Goal: Task Accomplishment & Management: Complete application form

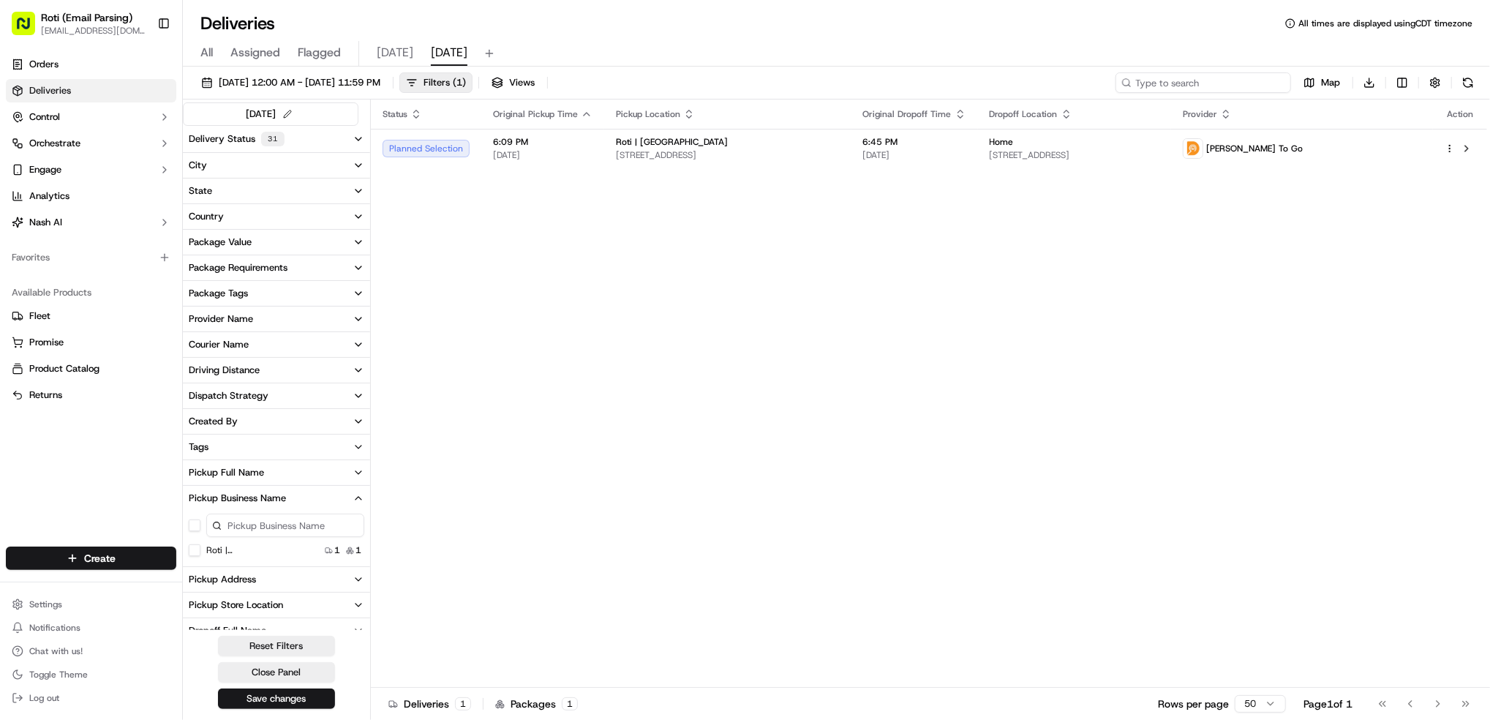
click at [1225, 84] on input at bounding box center [1204, 82] width 176 height 20
paste input "# G4A-668"
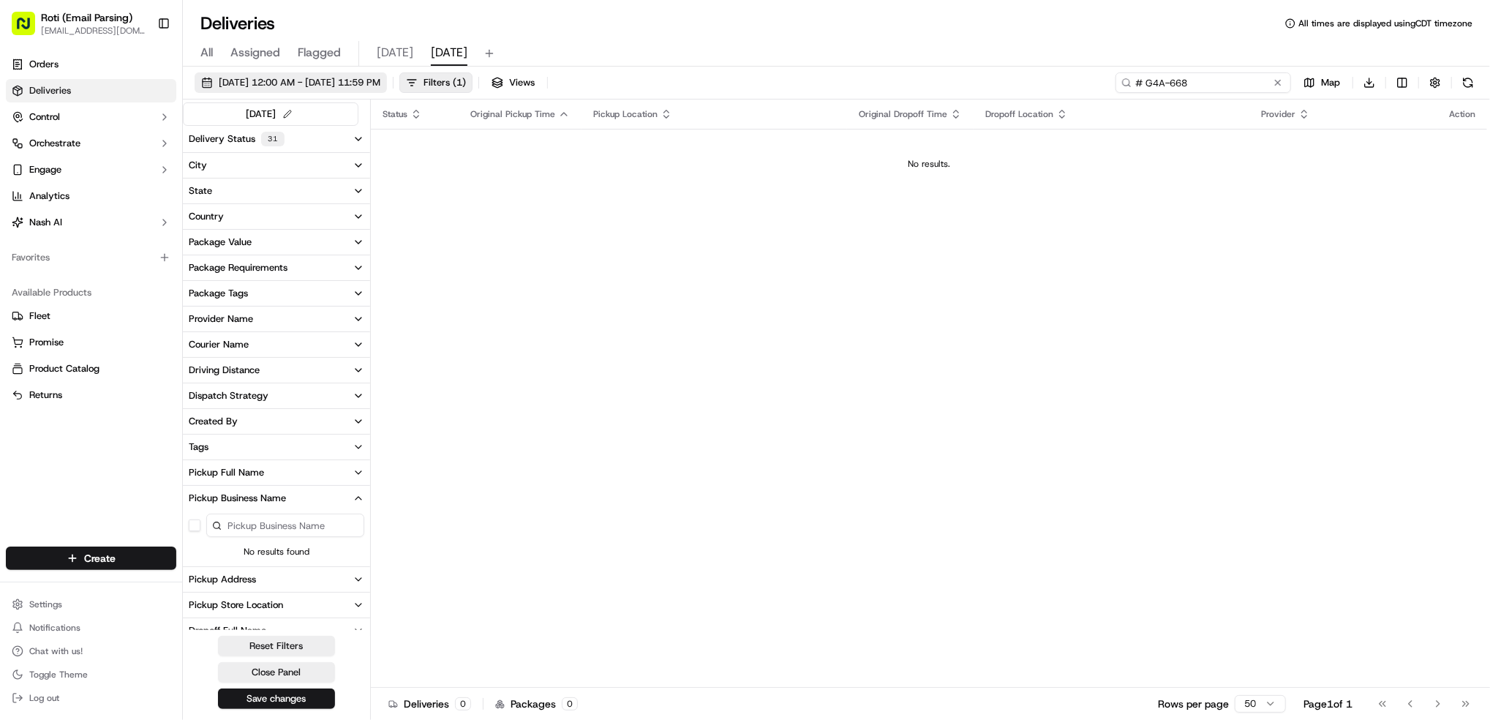
type input "# G4A-668"
click at [364, 85] on span "[DATE] 12:00 AM - [DATE] 11:59 PM" at bounding box center [300, 82] width 162 height 13
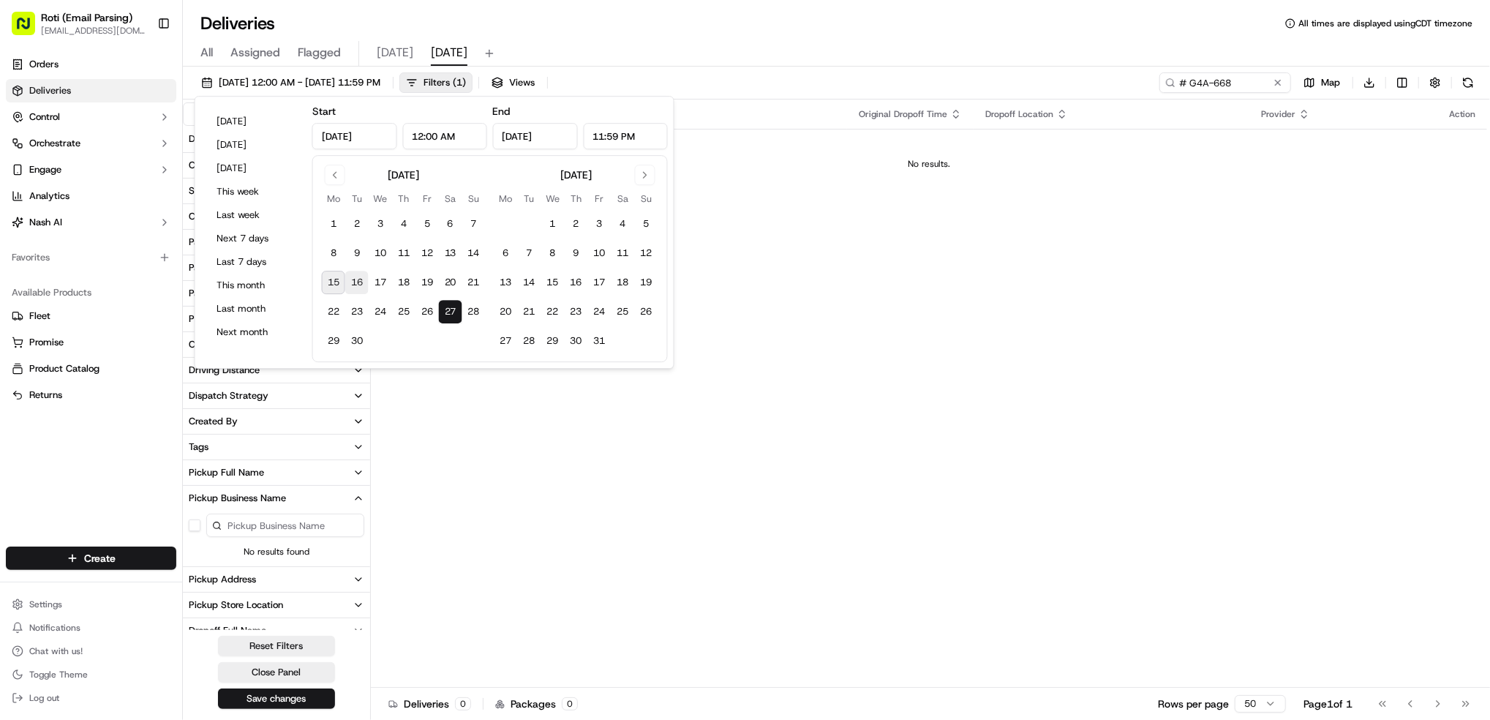
click at [353, 283] on button "16" at bounding box center [356, 282] width 23 height 23
type input "[DATE]"
click at [353, 283] on button "16" at bounding box center [356, 282] width 23 height 23
type input "[DATE]"
click at [1142, 232] on div "Status Original Pickup Time Pickup Location Original Dropoff Time Dropoff Locat…" at bounding box center [929, 393] width 1116 height 588
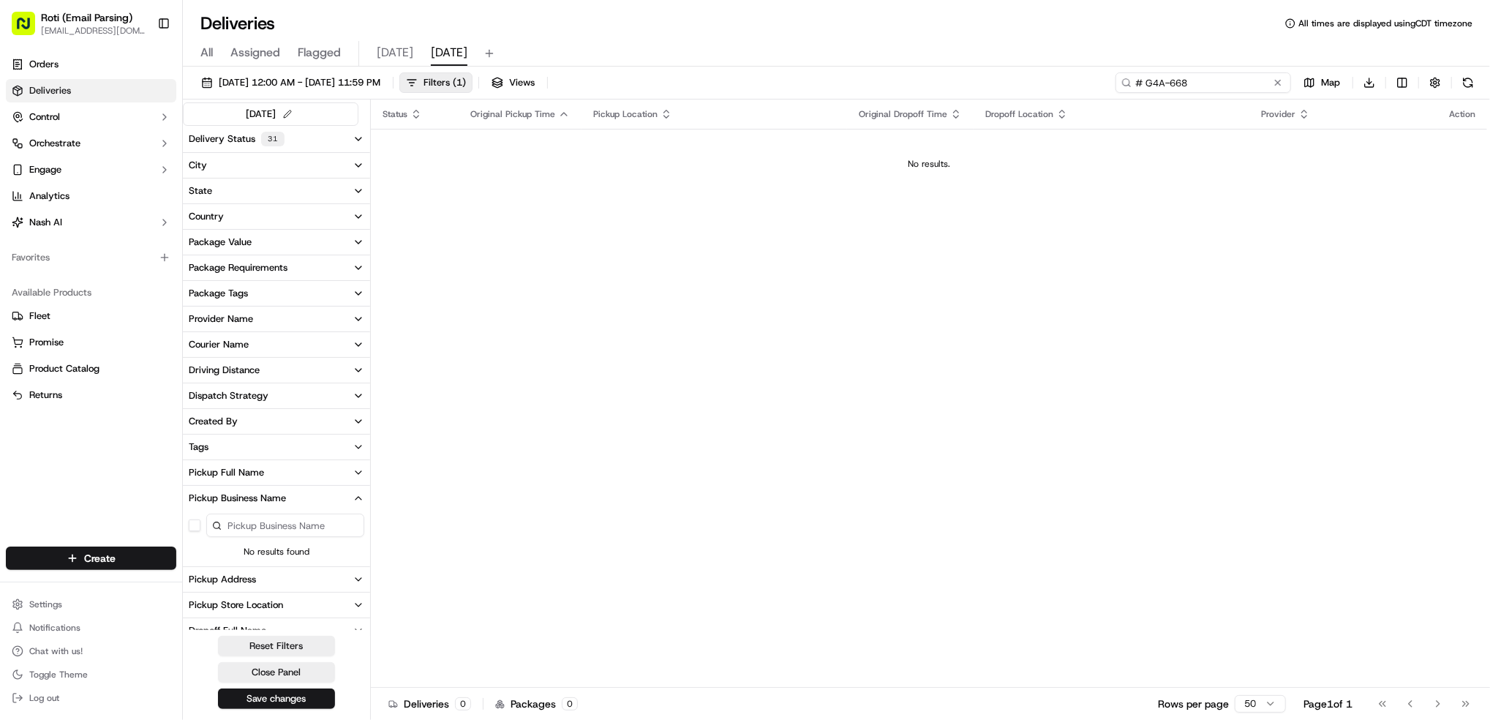
click at [1181, 81] on input "# G4A-668" at bounding box center [1204, 82] width 176 height 20
type input "# G4A-668"
click at [1274, 83] on button at bounding box center [1278, 82] width 15 height 15
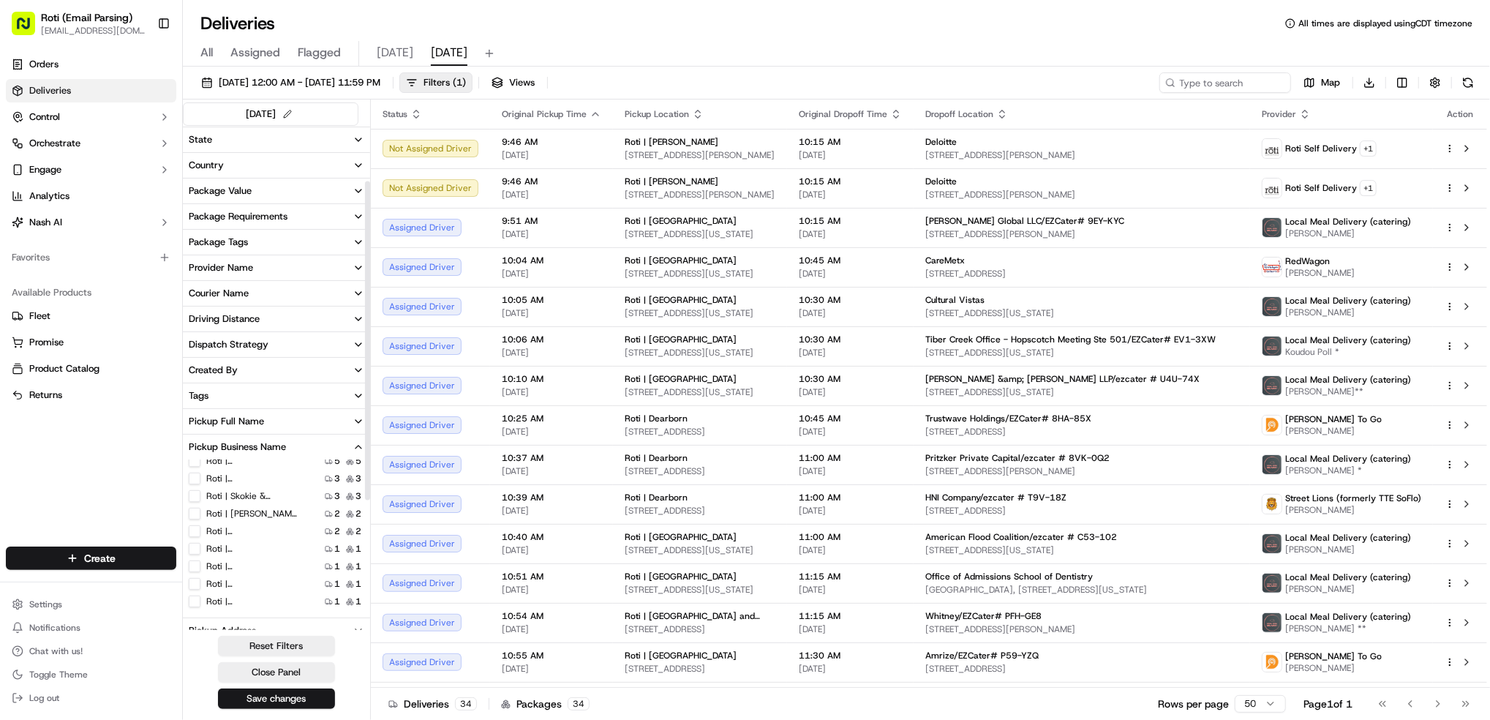
scroll to position [97, 0]
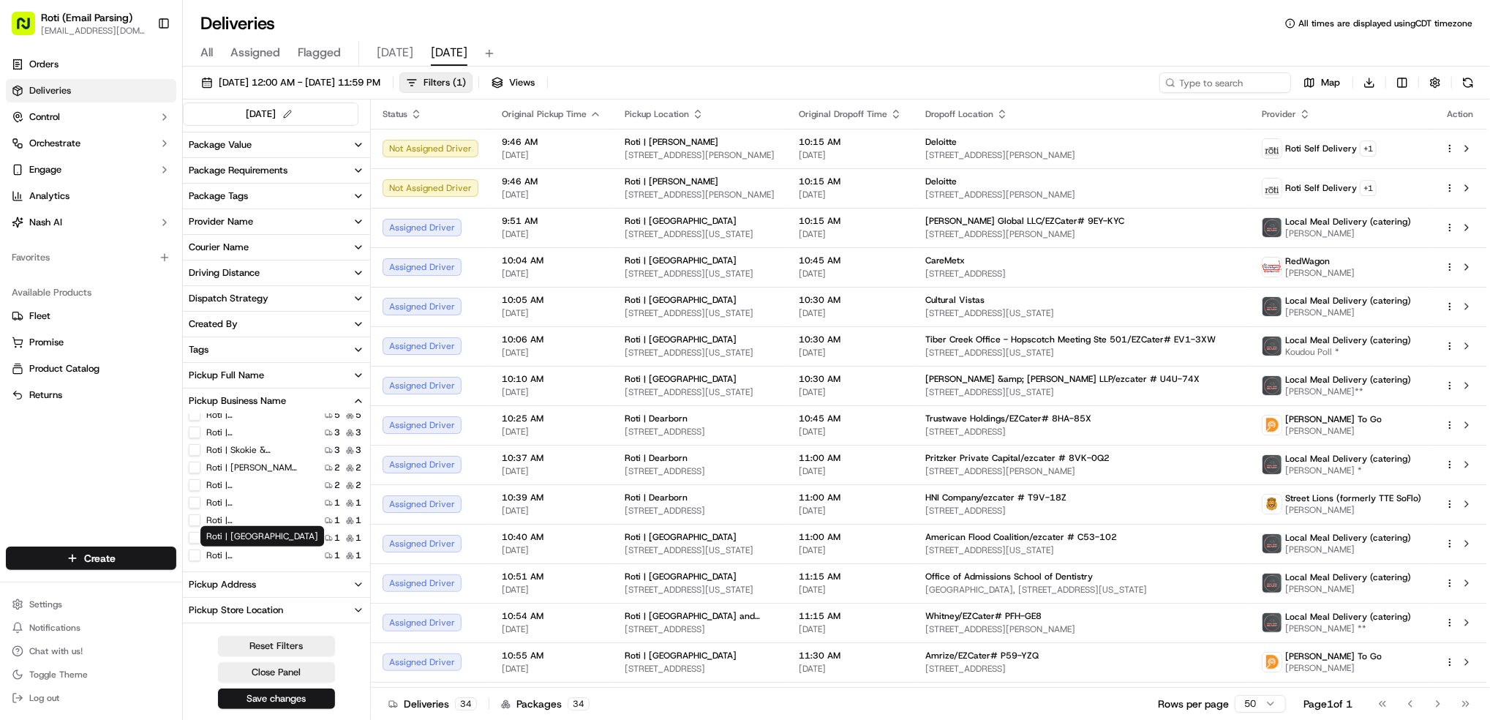
click at [264, 556] on label "Roti | [GEOGRAPHIC_DATA]" at bounding box center [253, 555] width 94 height 12
click at [200, 556] on Center "Roti | [GEOGRAPHIC_DATA]" at bounding box center [195, 555] width 12 height 12
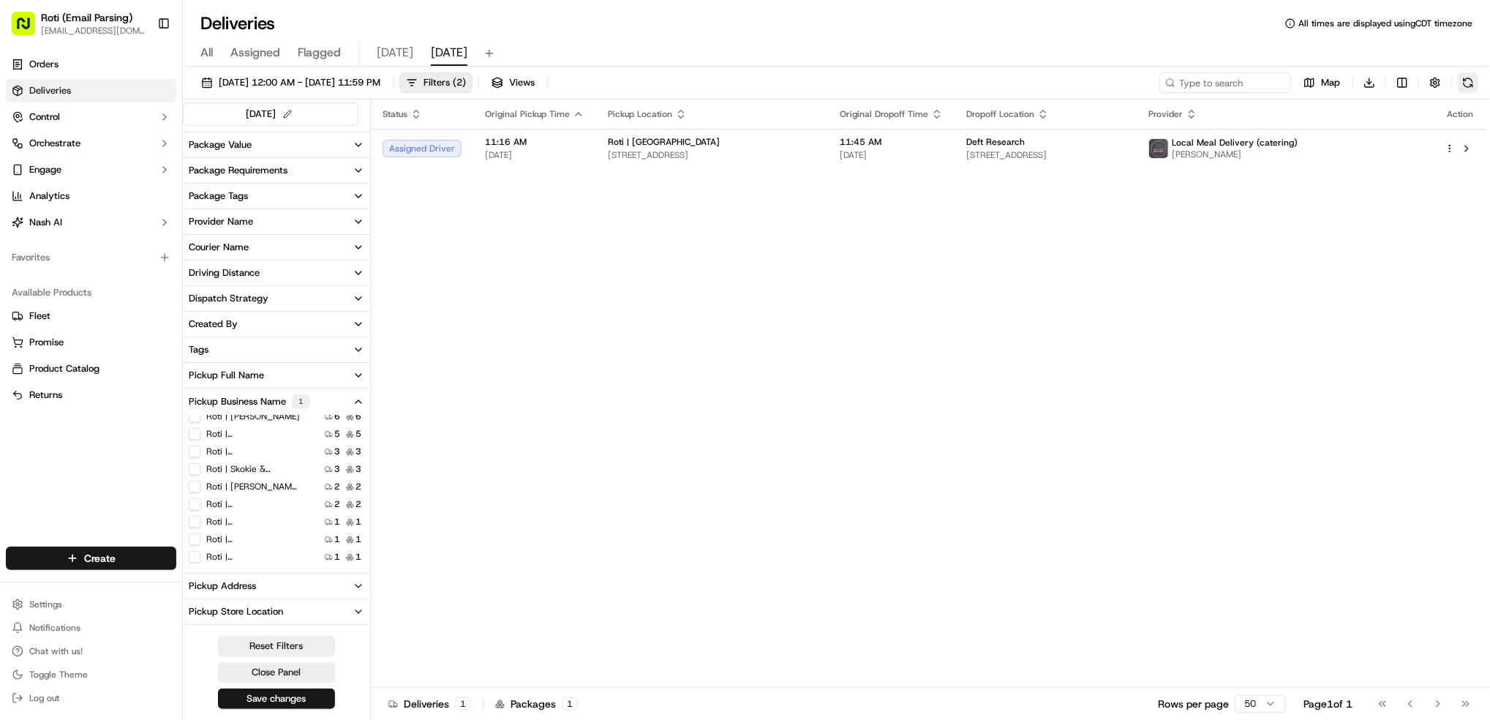
click at [1468, 85] on button at bounding box center [1468, 82] width 20 height 20
click at [380, 85] on span "[DATE] 12:00 AM - [DATE] 11:59 PM" at bounding box center [300, 82] width 162 height 13
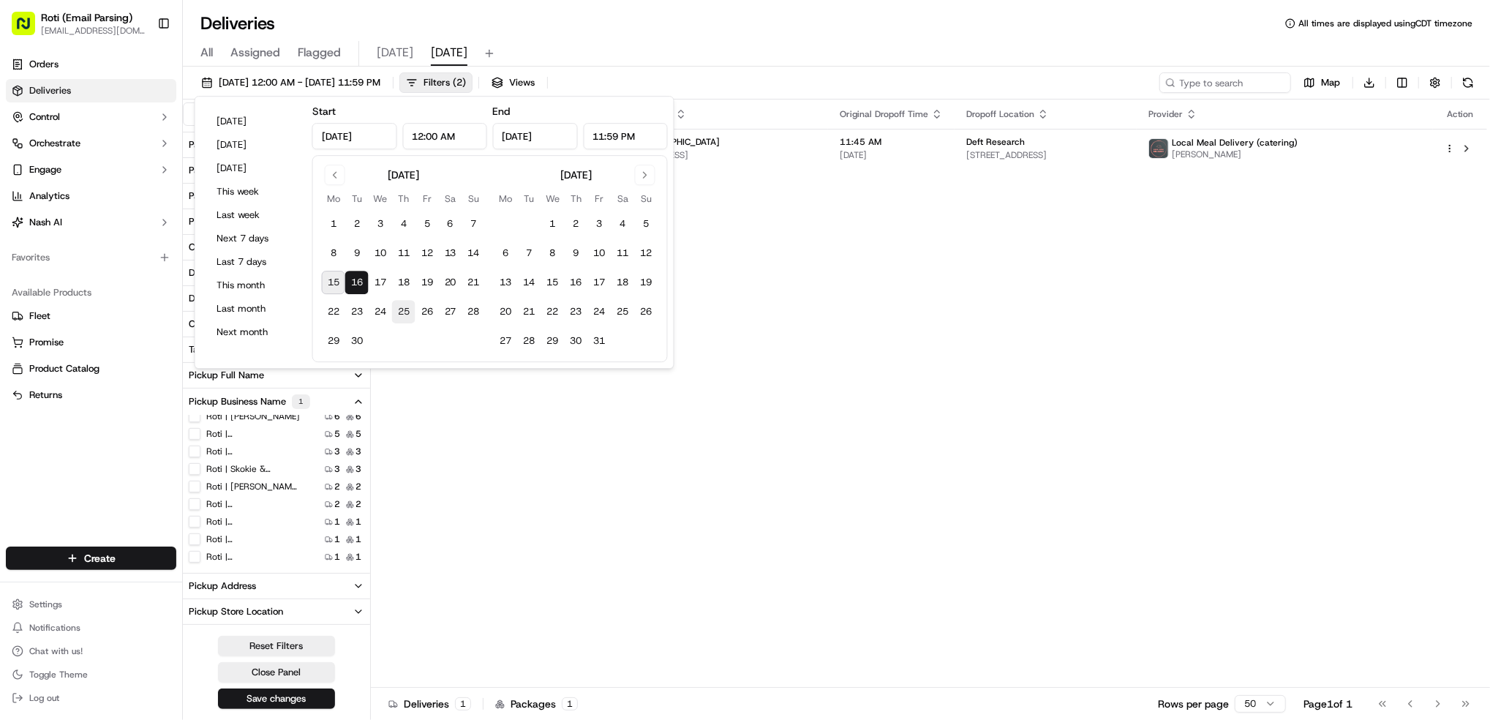
click at [394, 310] on button "25" at bounding box center [403, 311] width 23 height 23
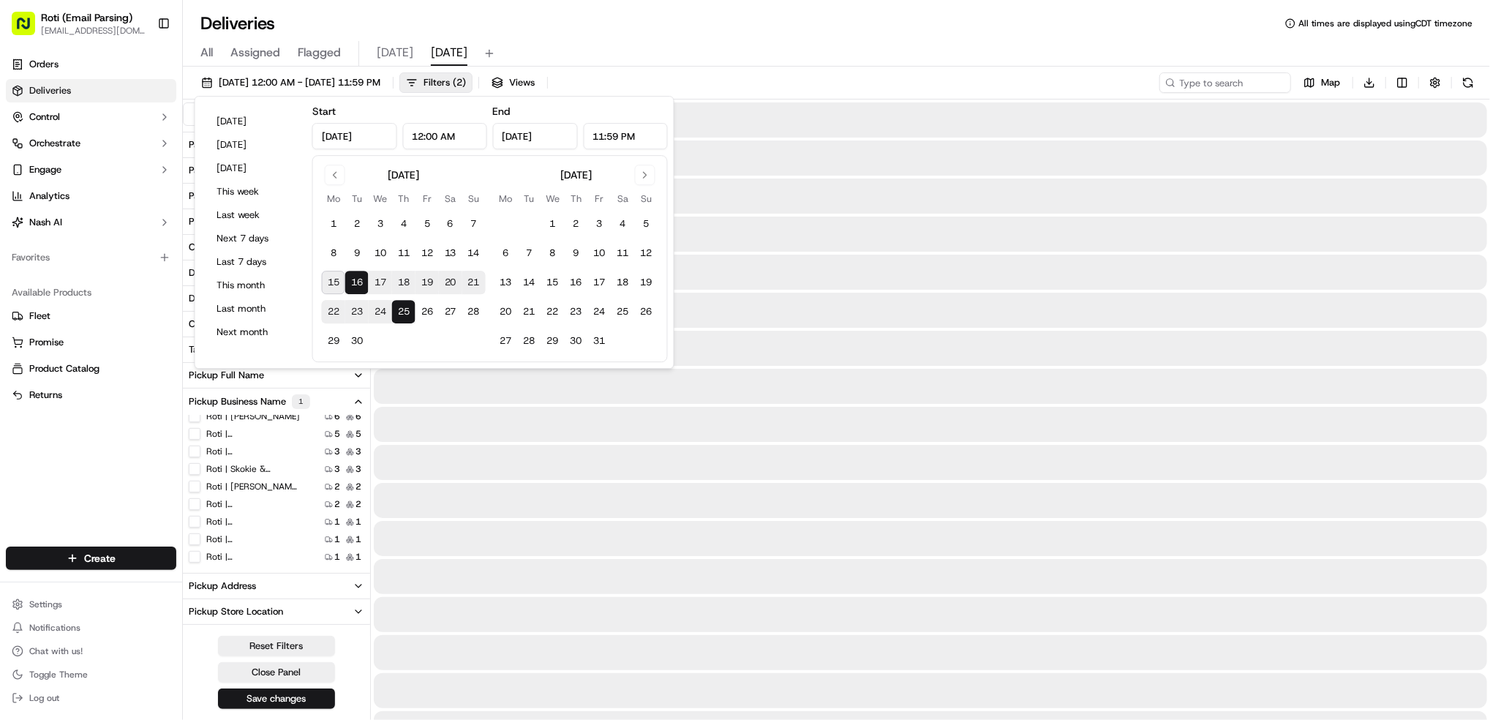
type input "[DATE]"
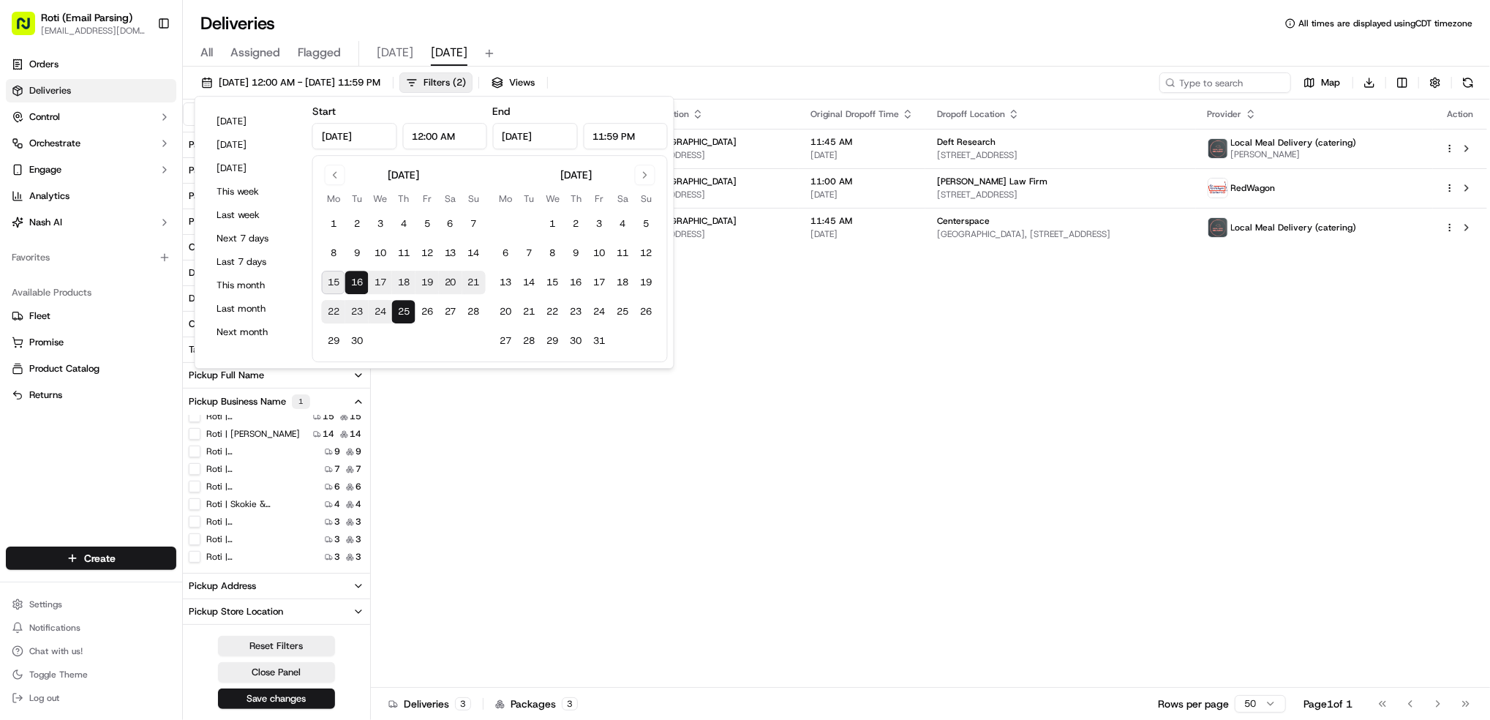
click at [405, 313] on button "25" at bounding box center [403, 311] width 23 height 23
type input "[DATE]"
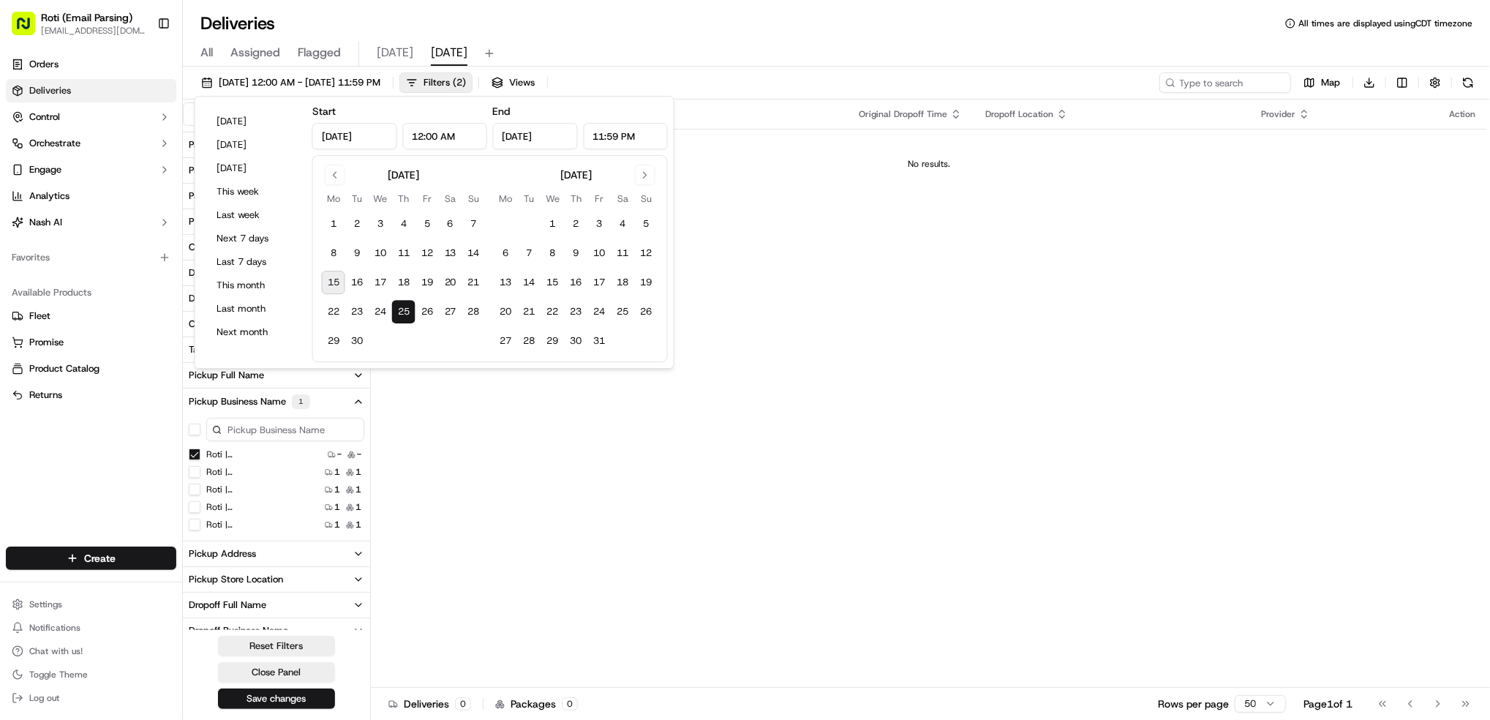
click at [405, 312] on button "25" at bounding box center [403, 311] width 23 height 23
click at [195, 457] on Center "Roti | [GEOGRAPHIC_DATA]" at bounding box center [195, 454] width 12 height 12
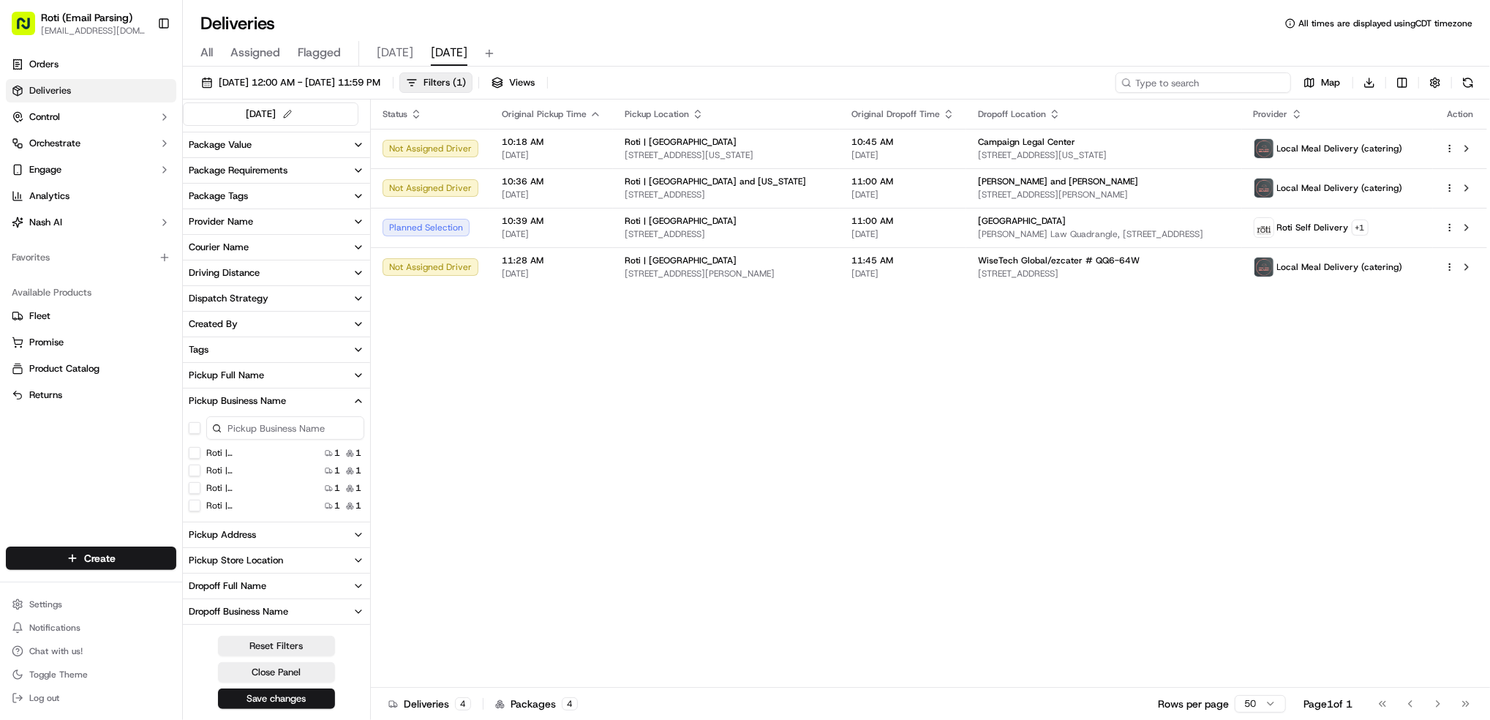
click at [1212, 77] on input at bounding box center [1204, 82] width 176 height 20
paste input "[PERSON_NAME] Ventures/ezcater # ZA9-5XG"
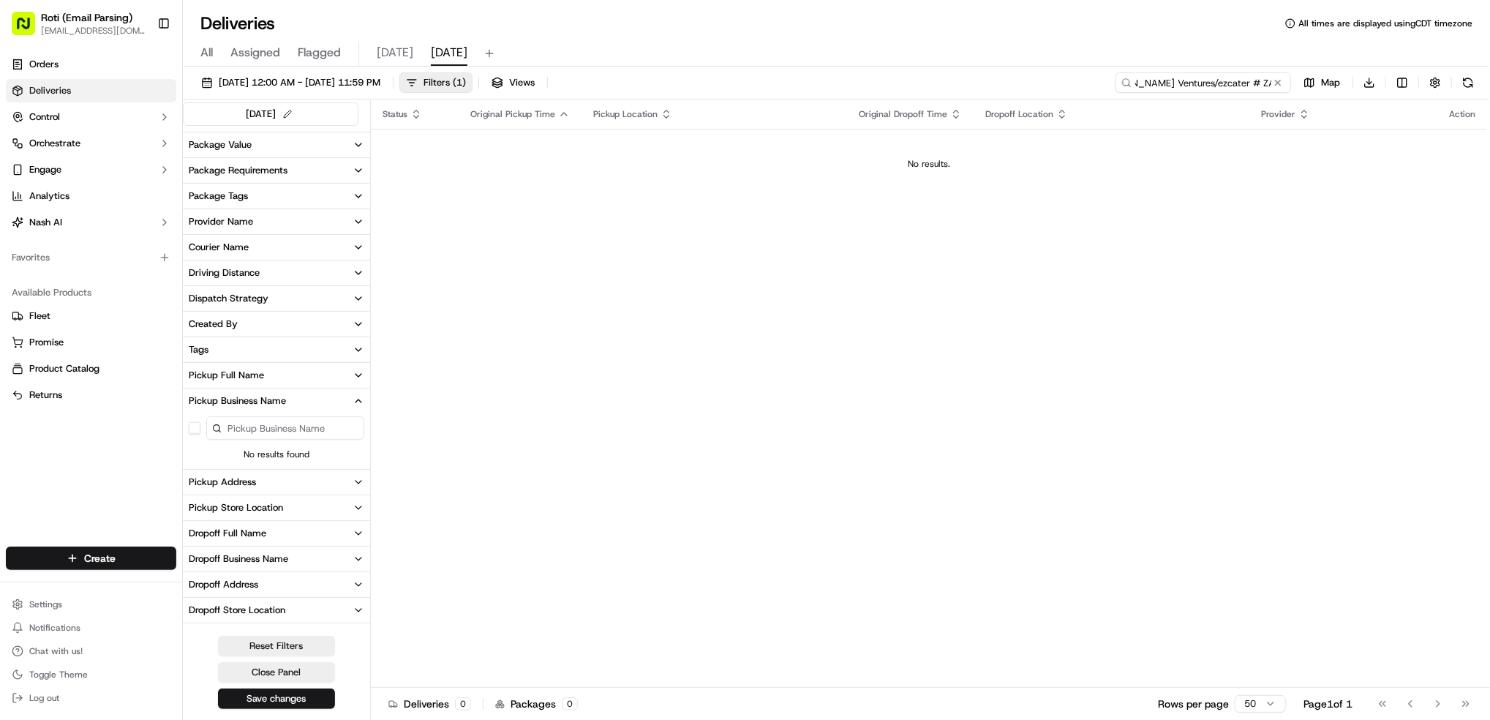
click at [1141, 80] on input "[PERSON_NAME] Ventures/ezcater # ZA9-5XG" at bounding box center [1204, 82] width 176 height 20
type input "[PERSON_NAME] Ventures/ezcater # ZA9-5XG"
click at [1462, 81] on button at bounding box center [1468, 82] width 20 height 20
click at [1272, 83] on button at bounding box center [1278, 82] width 15 height 15
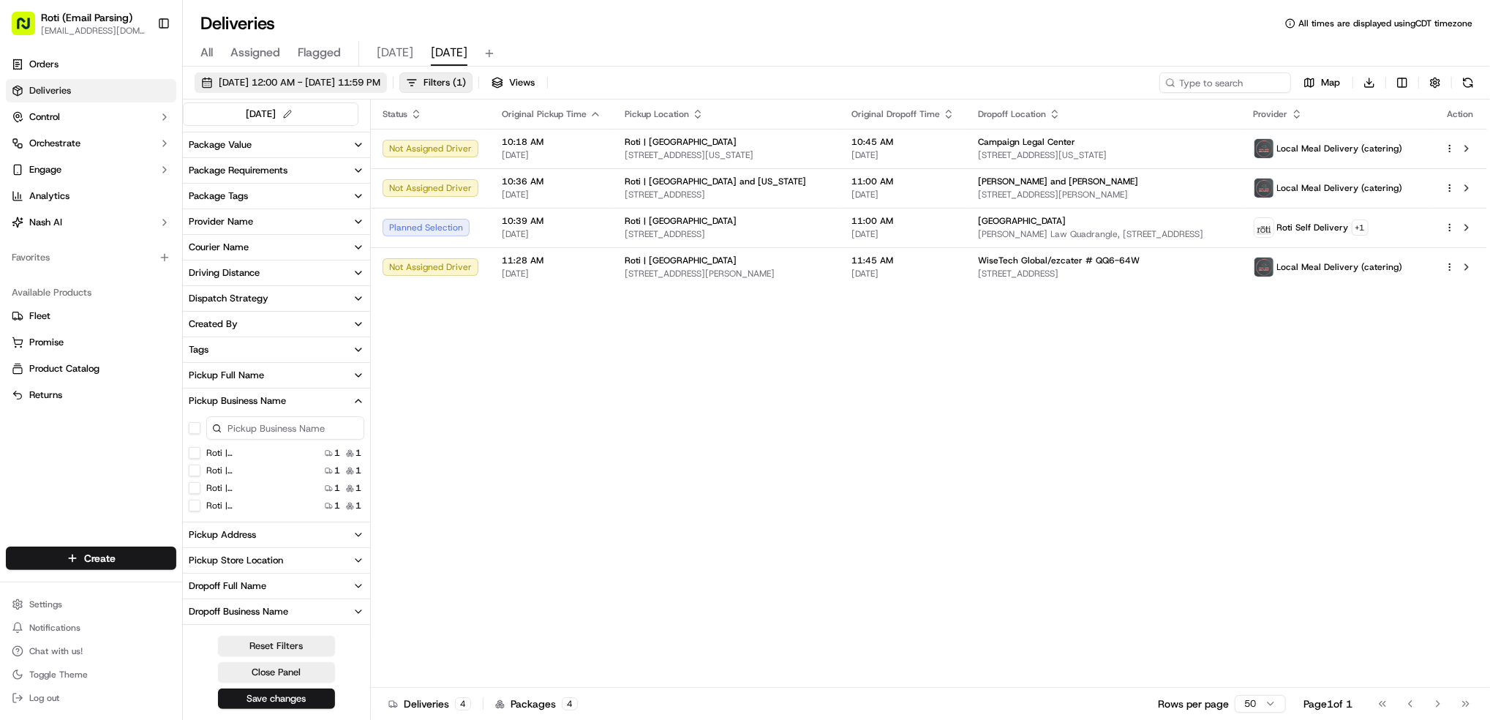
click at [328, 78] on span "[DATE] 12:00 AM - [DATE] 11:59 PM" at bounding box center [300, 82] width 162 height 13
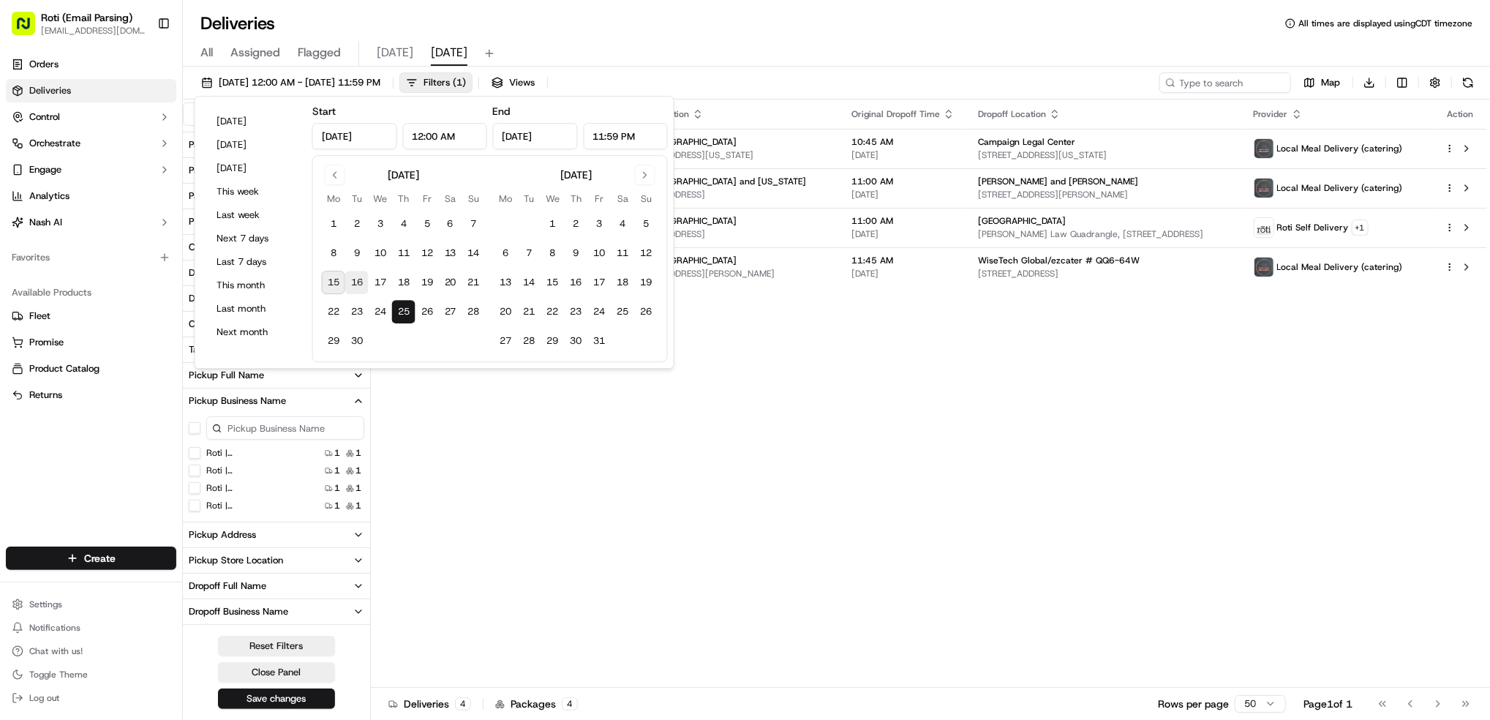
click at [355, 284] on button "16" at bounding box center [356, 282] width 23 height 23
type input "[DATE]"
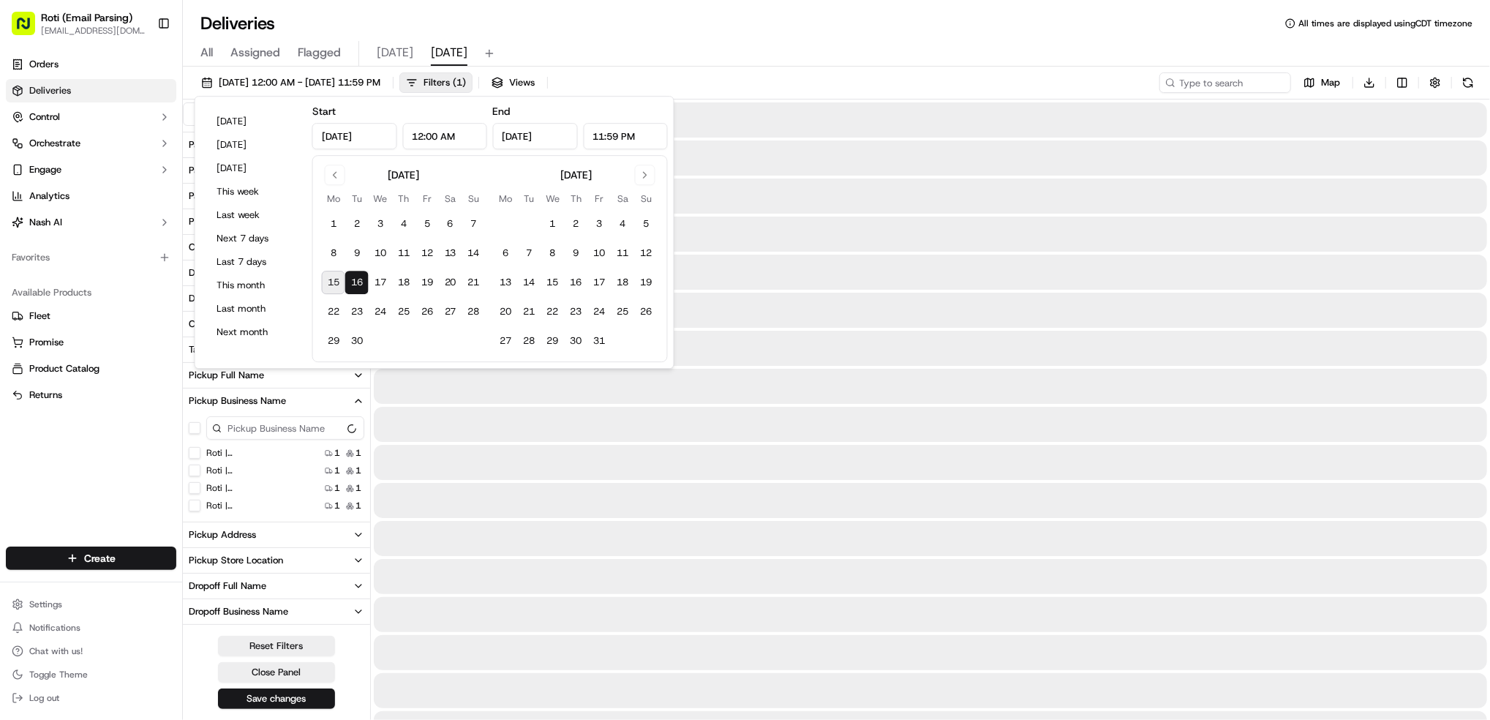
click at [355, 284] on button "16" at bounding box center [356, 282] width 23 height 23
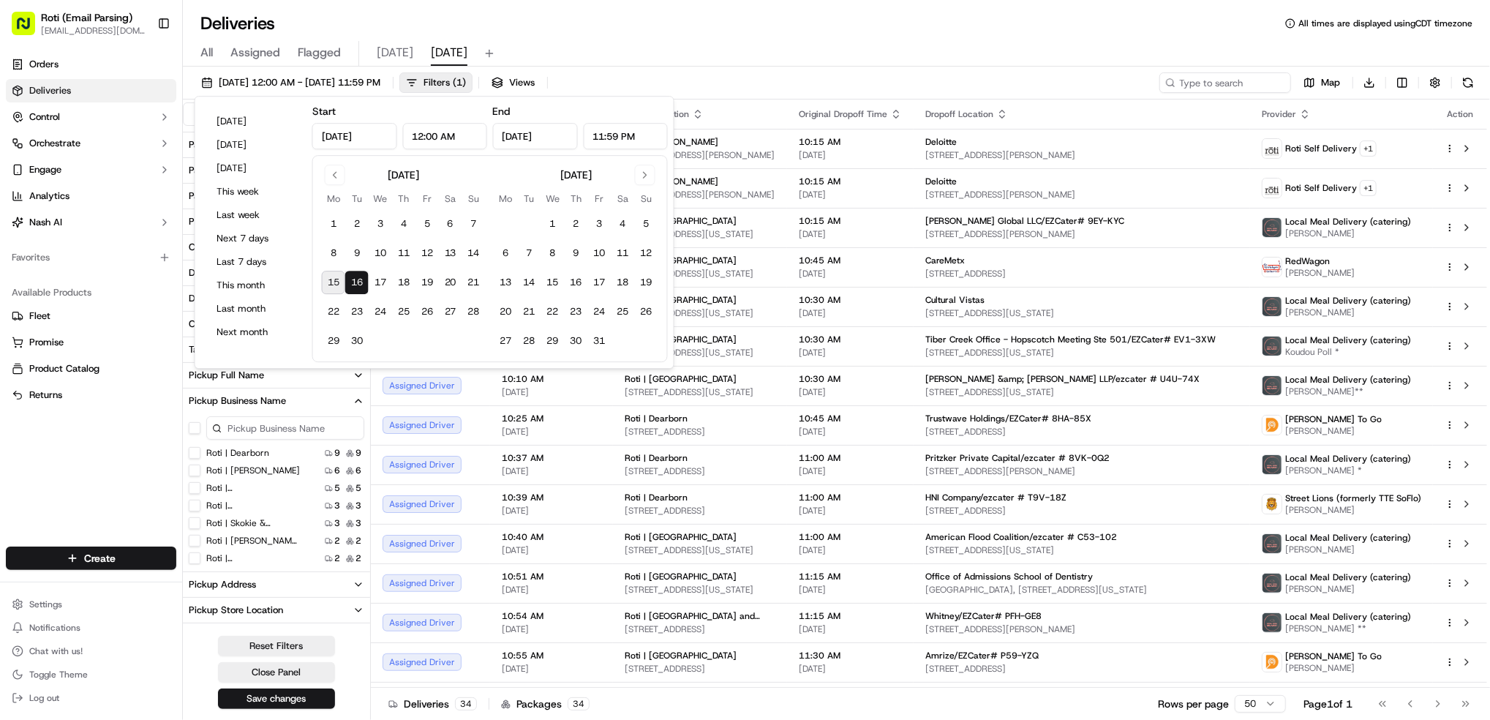
click at [272, 421] on input at bounding box center [285, 427] width 158 height 23
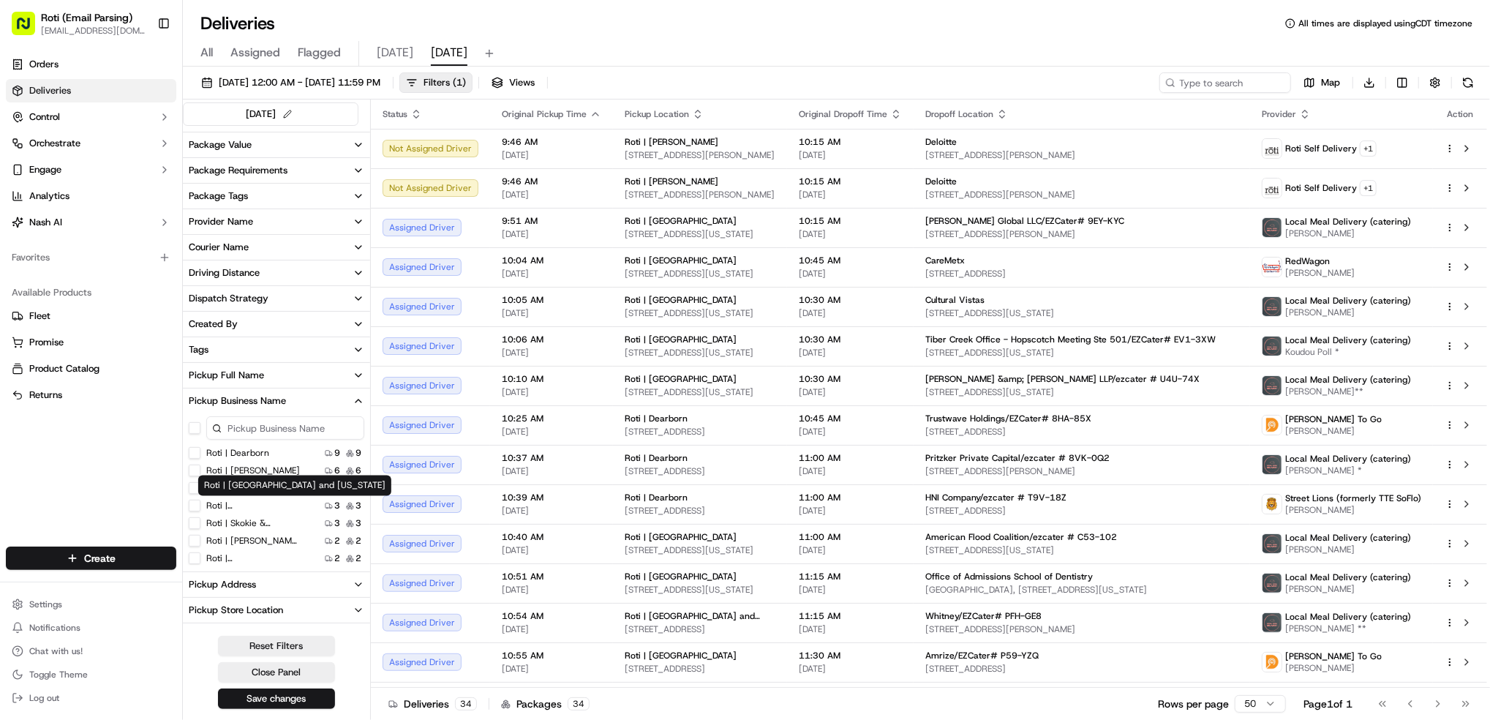
scroll to position [73, 0]
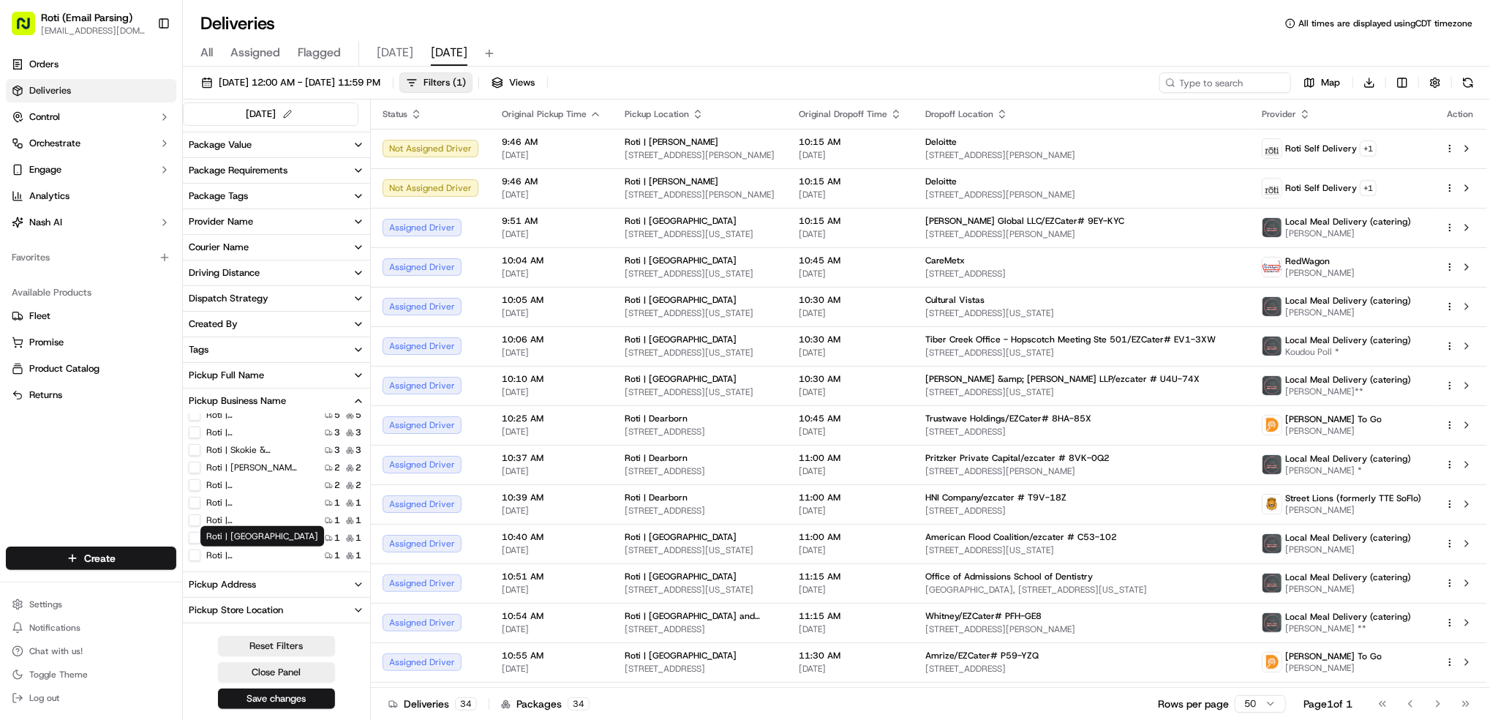
click at [258, 558] on label "Roti | [GEOGRAPHIC_DATA]" at bounding box center [253, 555] width 94 height 12
click at [200, 558] on Center "Roti | [GEOGRAPHIC_DATA]" at bounding box center [195, 555] width 12 height 12
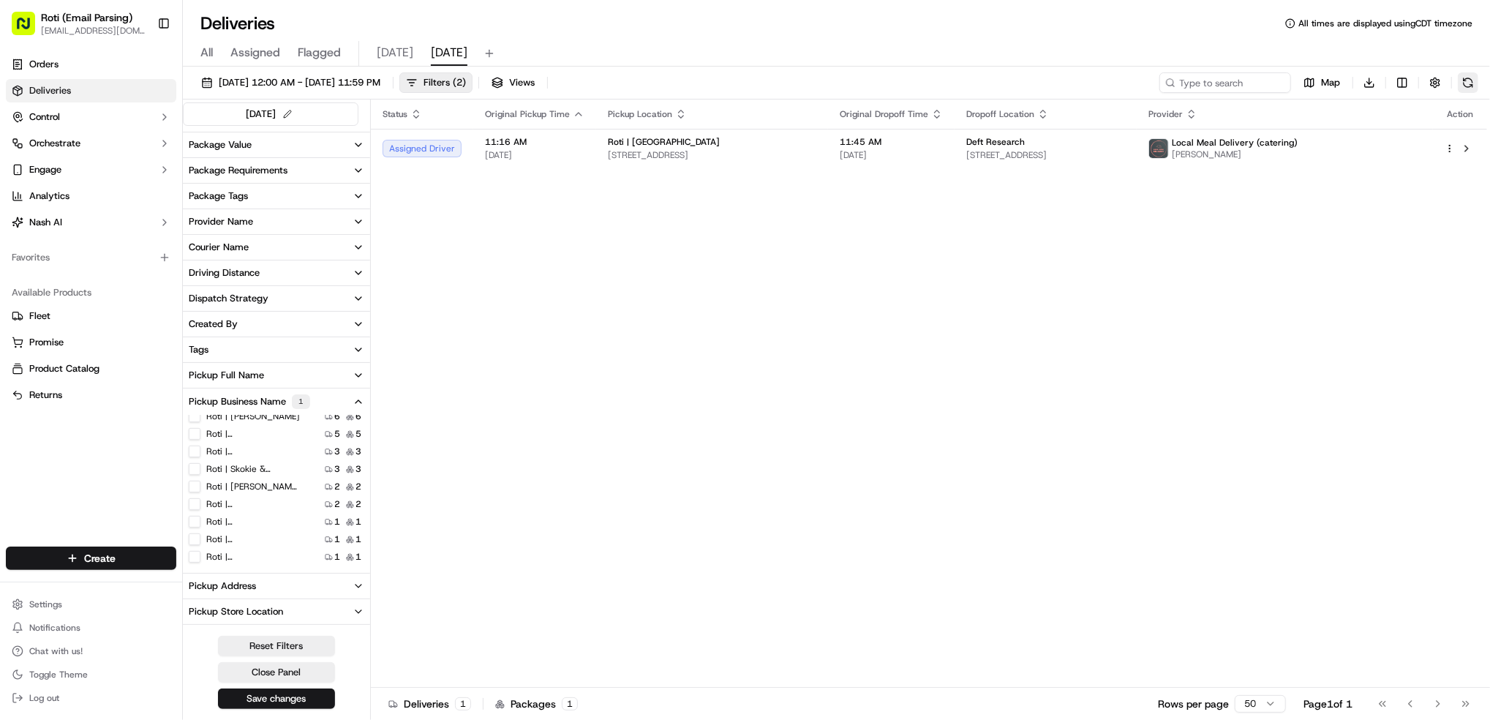
click at [1472, 91] on button at bounding box center [1468, 82] width 20 height 20
click at [1215, 83] on input at bounding box center [1204, 82] width 176 height 20
paste input "# YER-T3M"
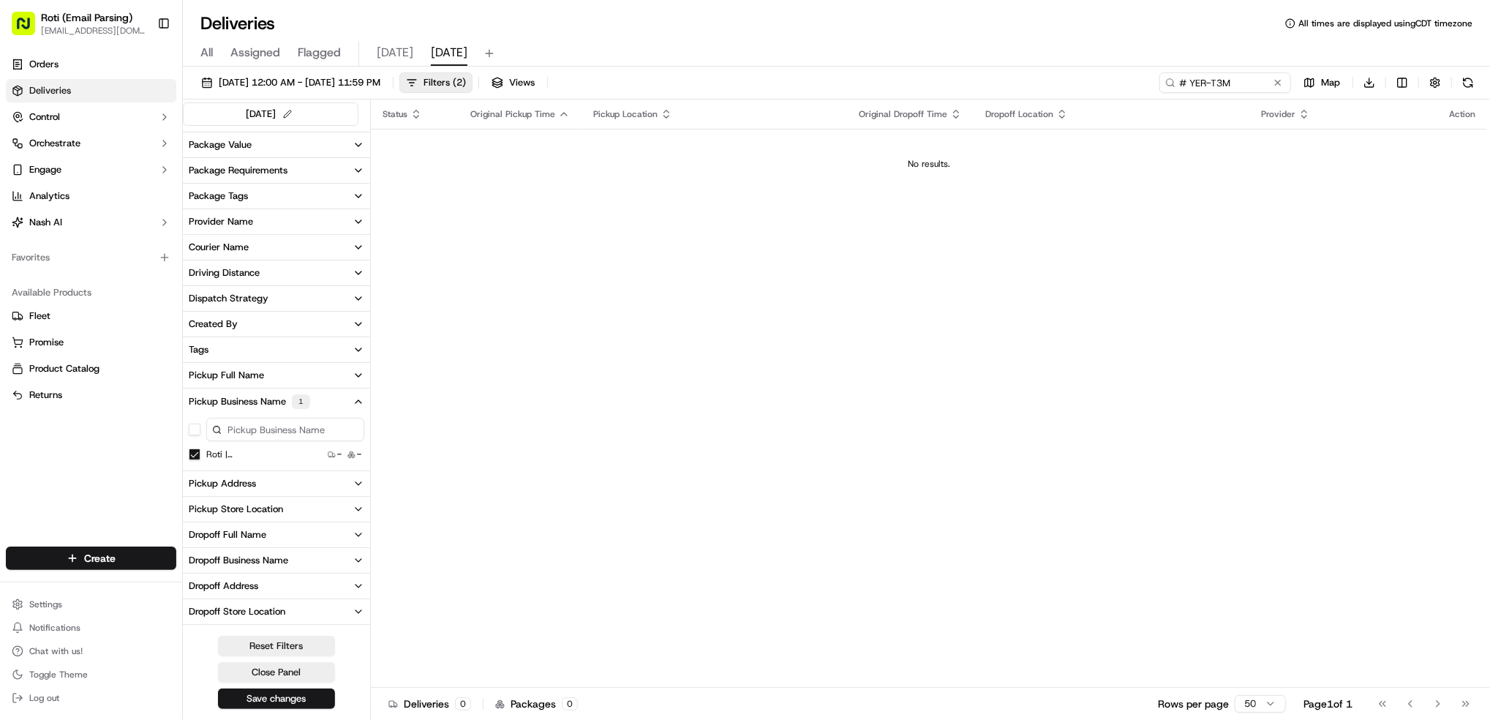
click at [190, 455] on Center "Roti | [GEOGRAPHIC_DATA]" at bounding box center [195, 454] width 12 height 12
click at [1180, 83] on input "# YER-T3M" at bounding box center [1204, 82] width 176 height 20
type input "# YER-T3M"
click at [1283, 77] on button at bounding box center [1278, 82] width 15 height 15
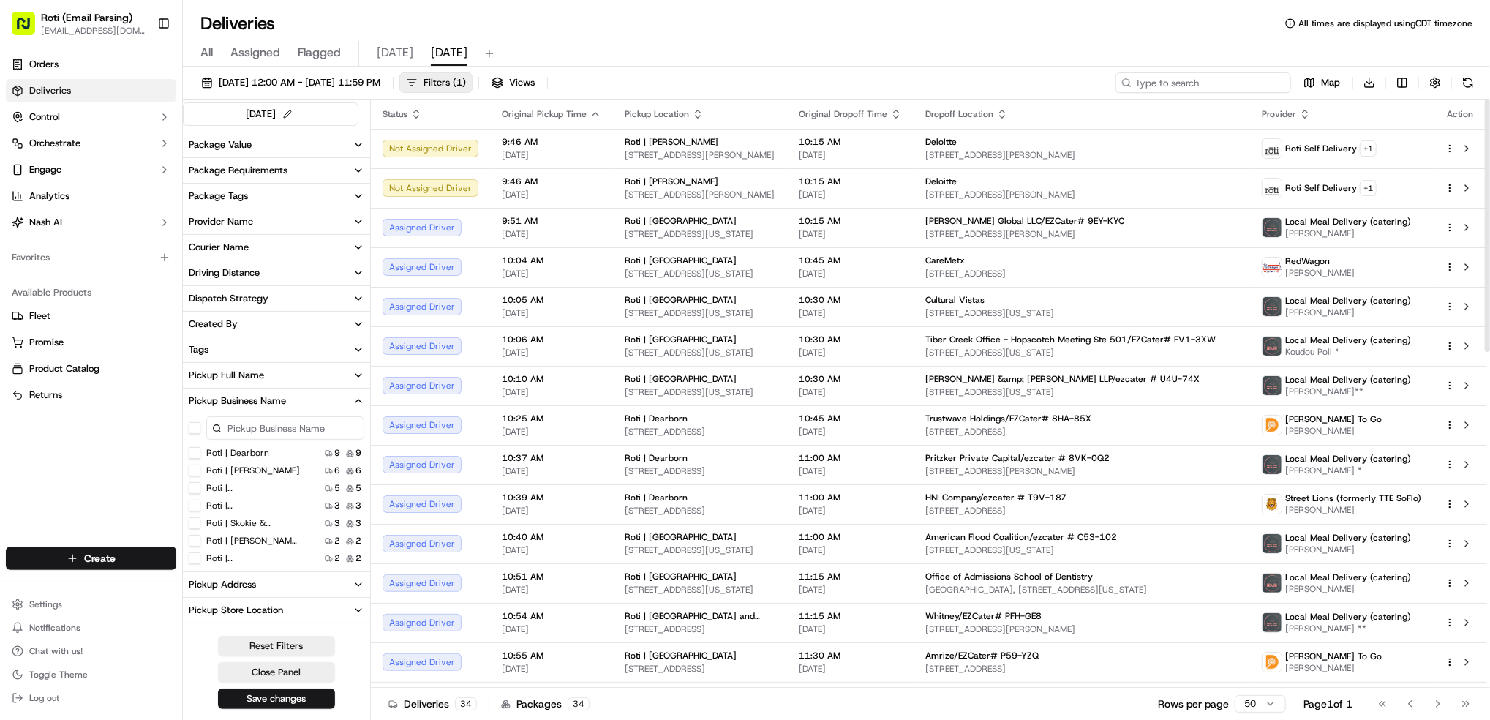
click at [1283, 91] on input at bounding box center [1204, 82] width 176 height 20
paste input "# YER-T3M"
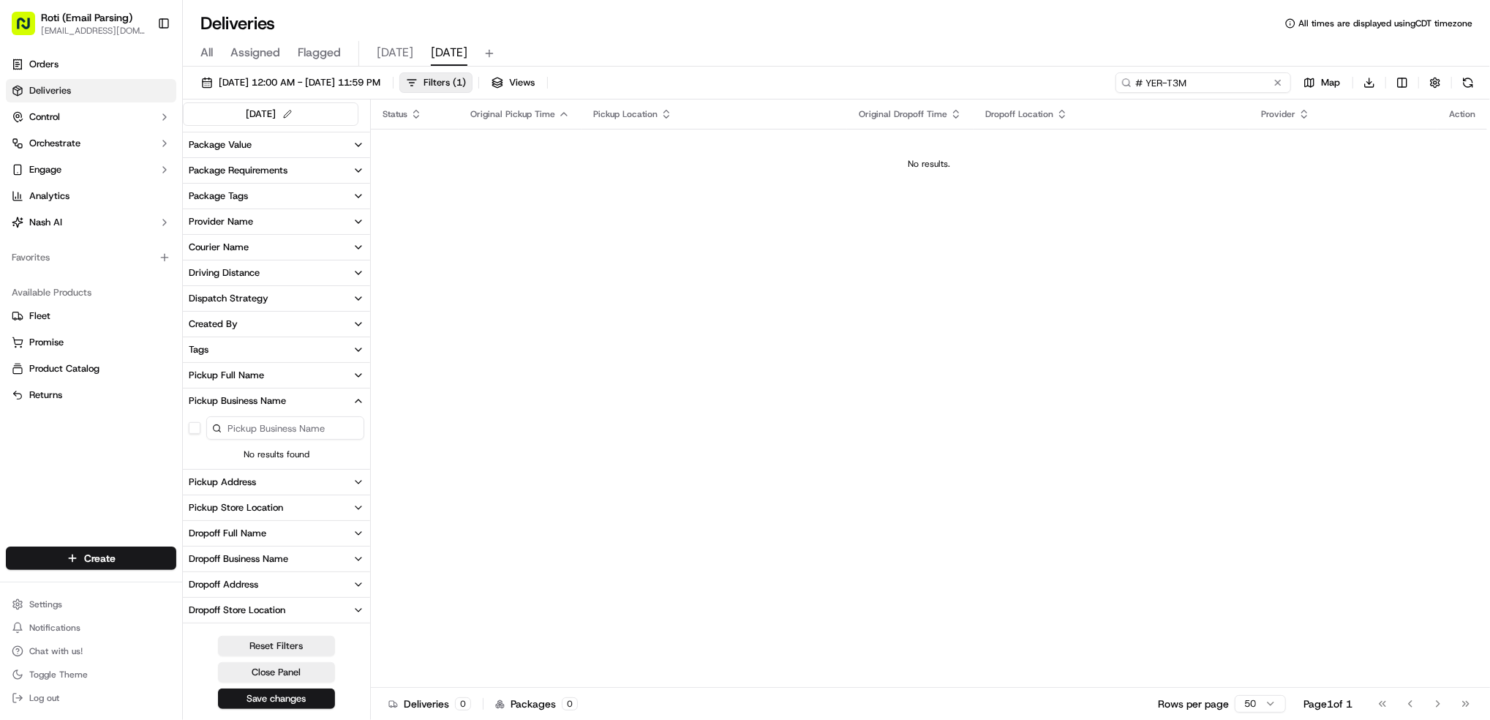
click at [1137, 83] on input "# YER-T3M" at bounding box center [1204, 82] width 176 height 20
type input "# YER-T3M"
click at [1470, 86] on button at bounding box center [1468, 82] width 20 height 20
click at [1278, 83] on button at bounding box center [1278, 82] width 15 height 15
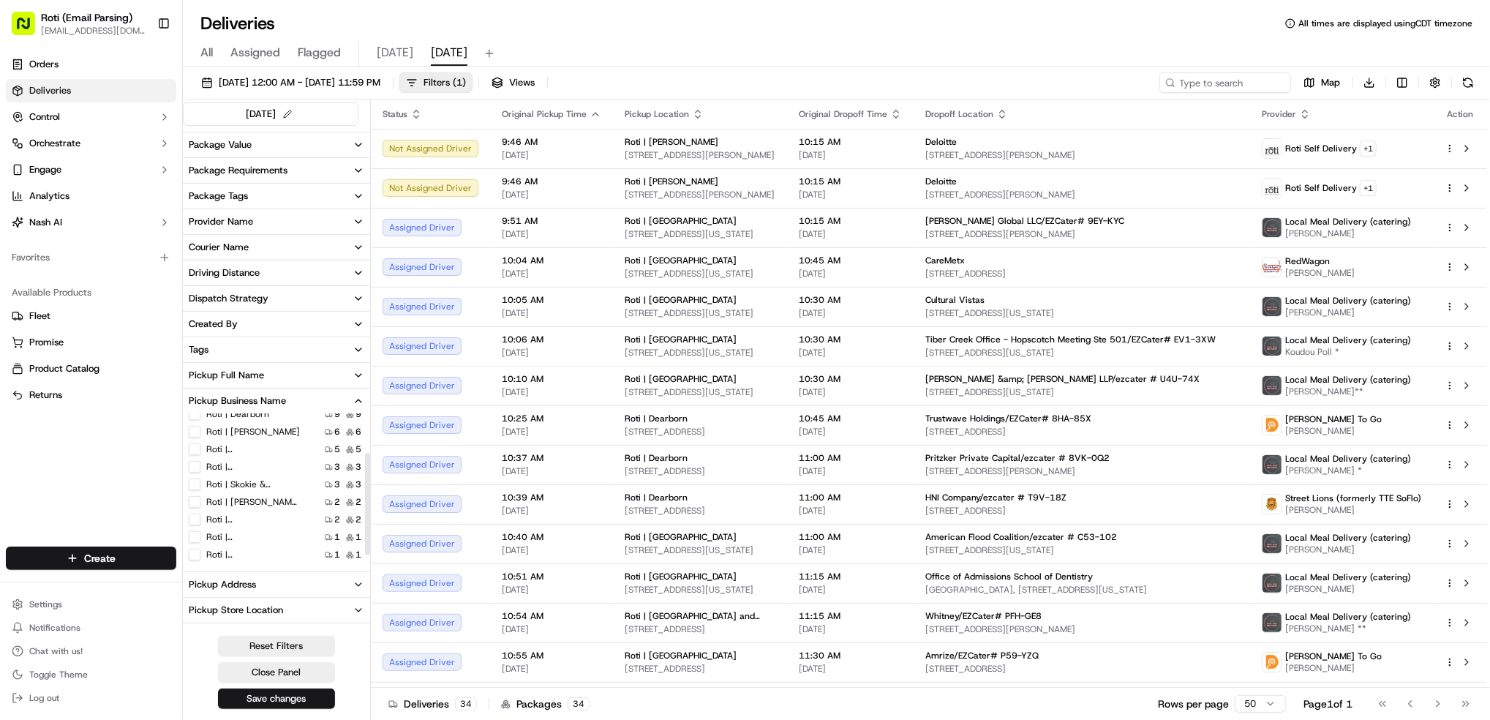
scroll to position [73, 0]
click at [206, 429] on label "Roti | [GEOGRAPHIC_DATA] and [US_STATE]" at bounding box center [253, 433] width 94 height 12
click at [200, 429] on Michigan "Roti | [GEOGRAPHIC_DATA] and [US_STATE]" at bounding box center [195, 433] width 12 height 12
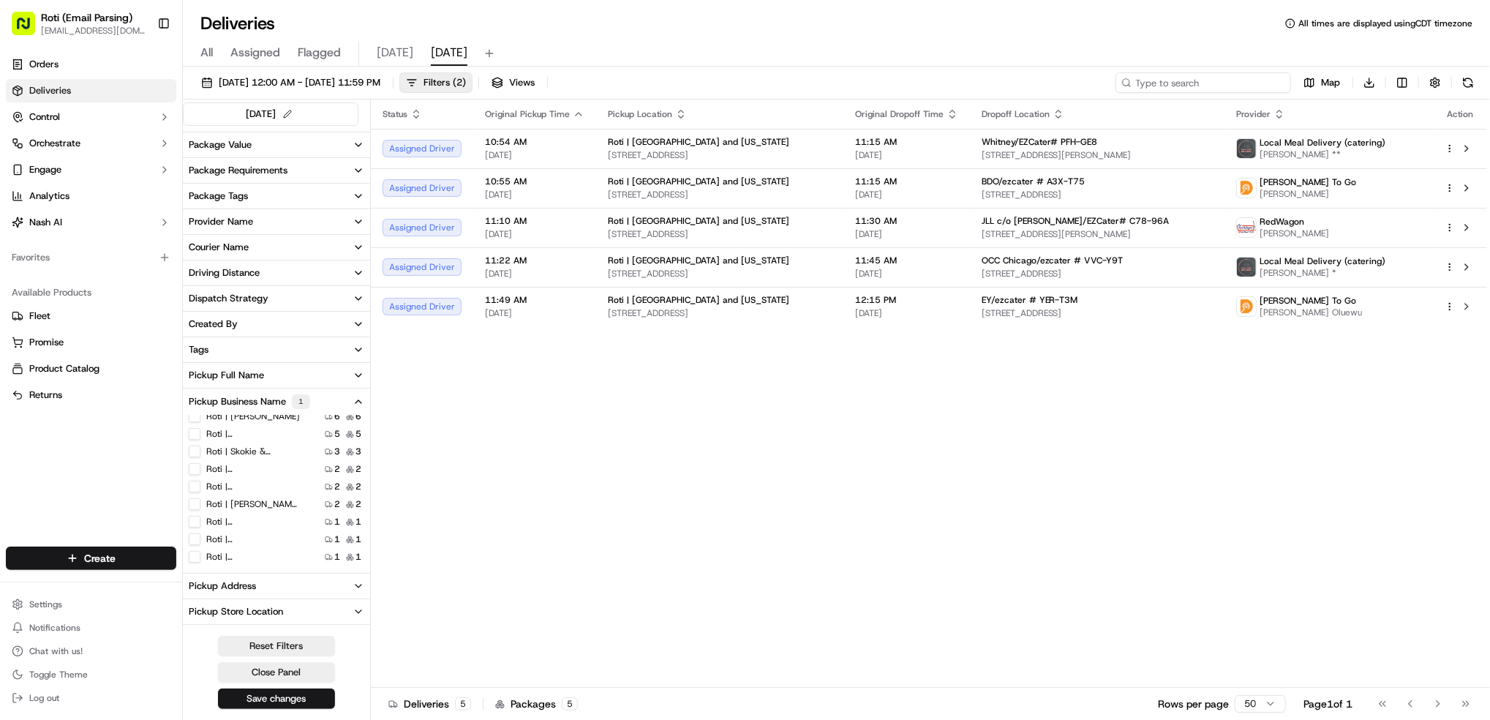
paste input "EY/ezcater # YER-T3M"
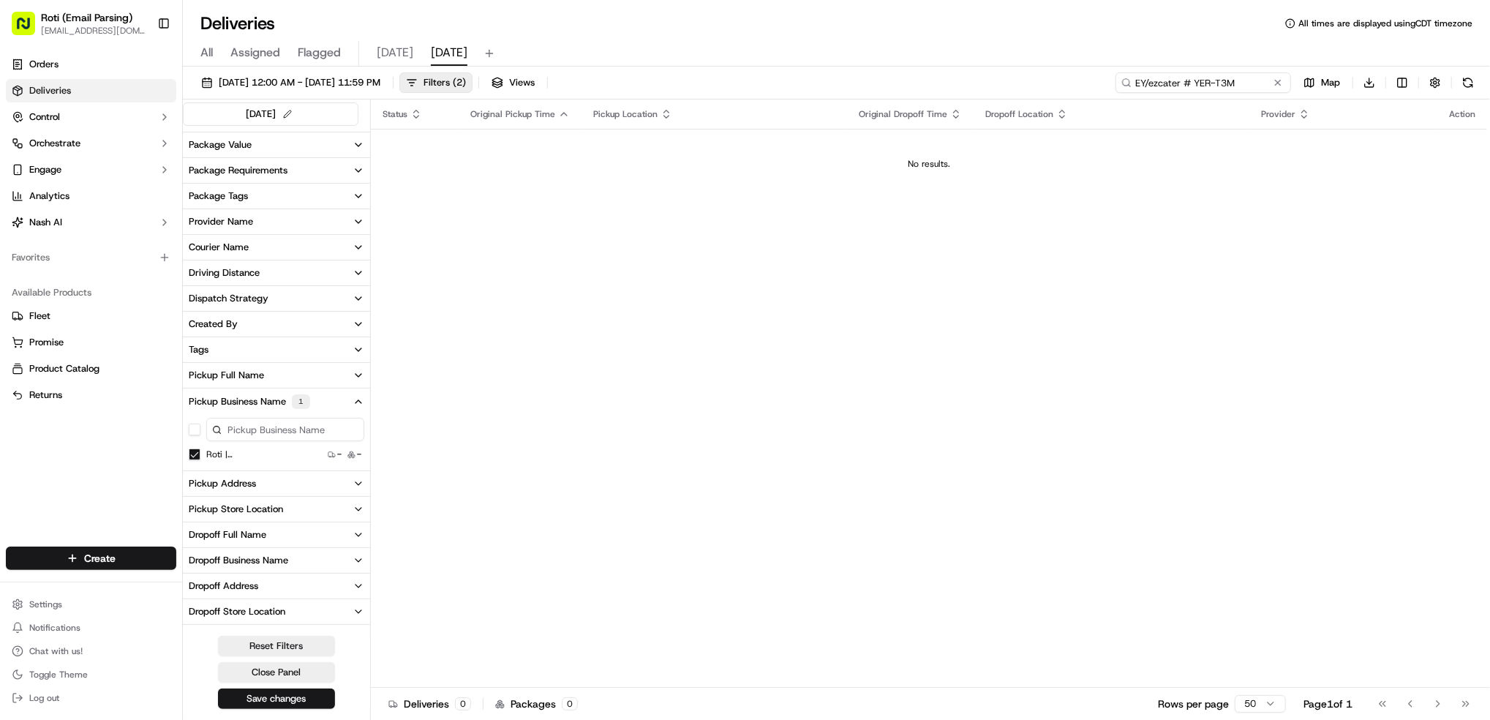
click at [1147, 80] on input "EY/ezcater # YER-T3M" at bounding box center [1204, 82] width 176 height 20
type input "EY/ezcater # YER-T3M"
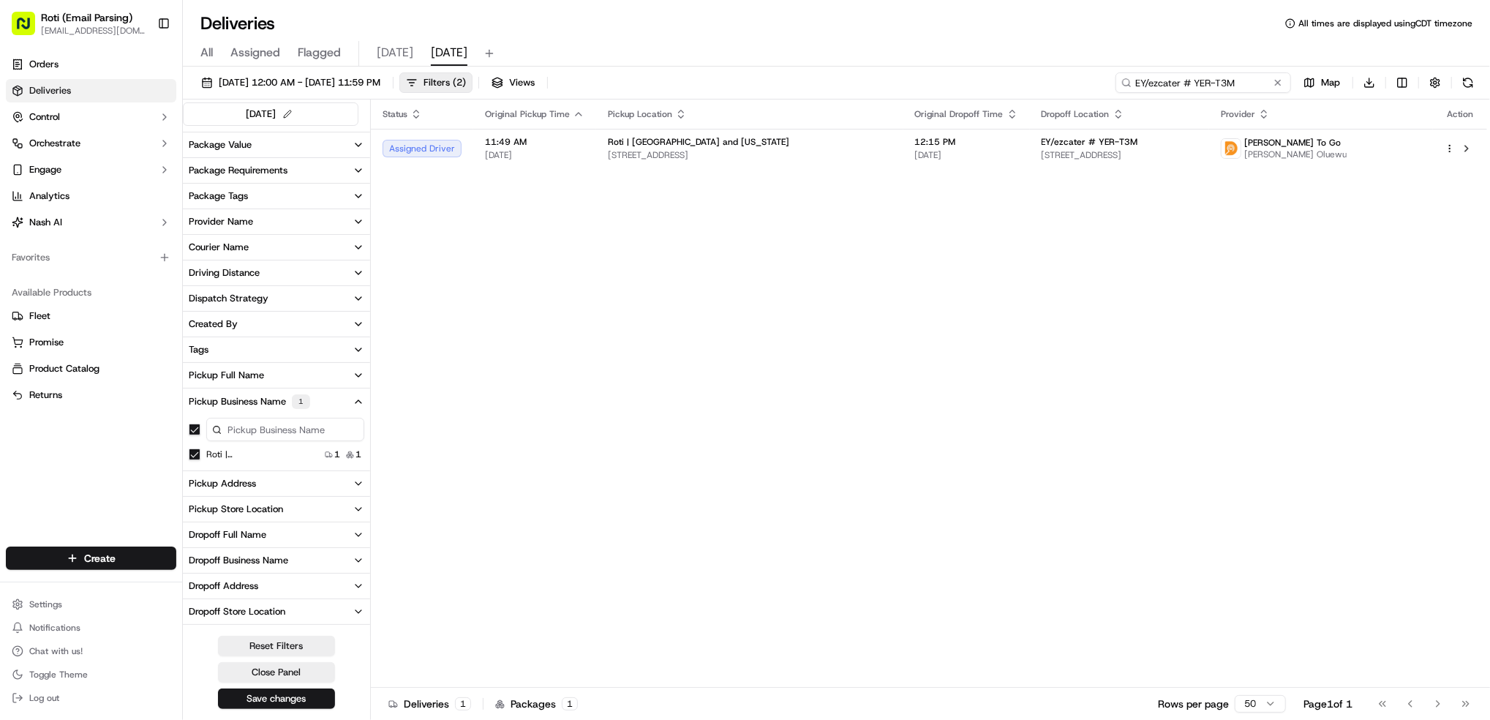
drag, startPoint x: 1239, startPoint y: 83, endPoint x: 931, endPoint y: 94, distance: 308.2
click at [933, 91] on div "[DATE] 12:00 AM - [DATE] 11:59 PM Filters ( 2 ) Views EY/ezcater # YER-T3M Map …" at bounding box center [836, 85] width 1307 height 27
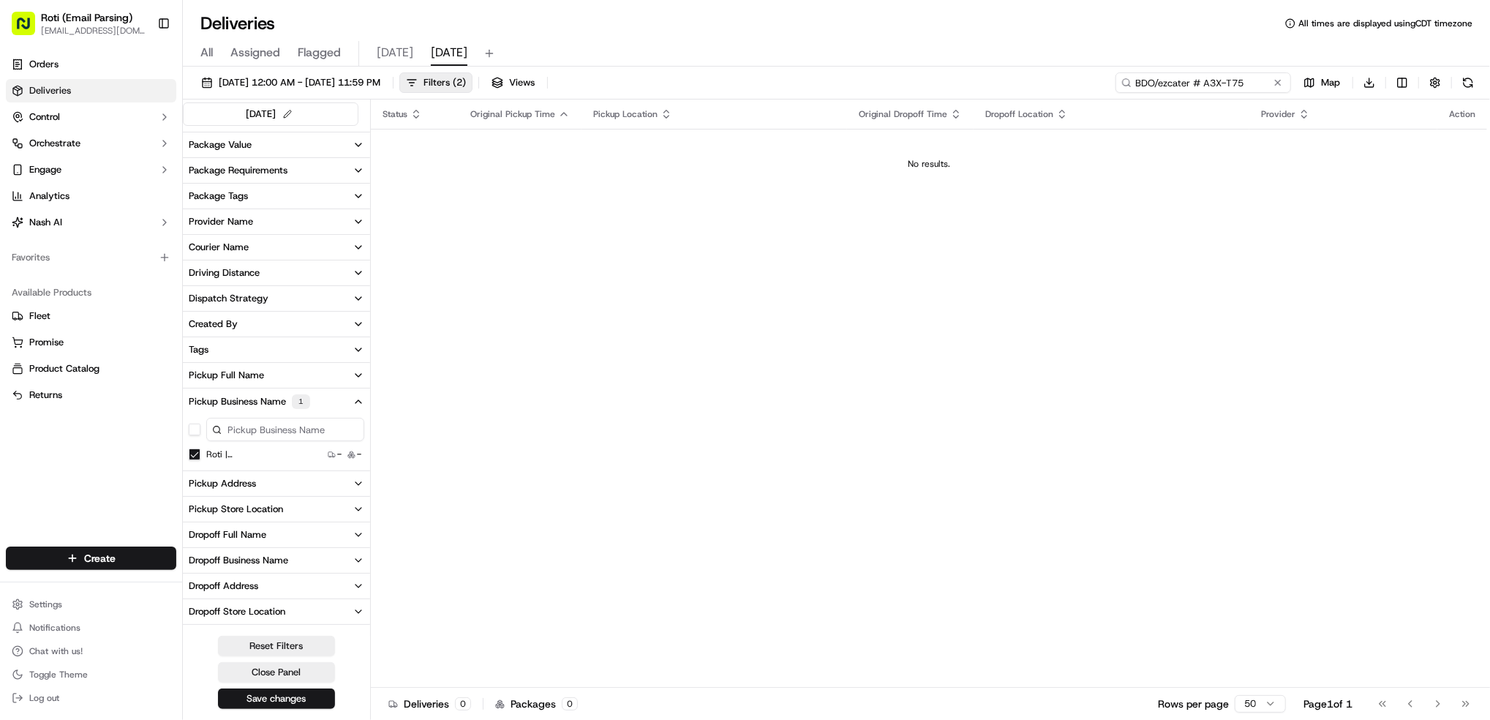
click at [1152, 82] on input "BDO/ezcater # A3X-T75" at bounding box center [1204, 82] width 176 height 20
type input "BDO/ezcater # A3X-T75"
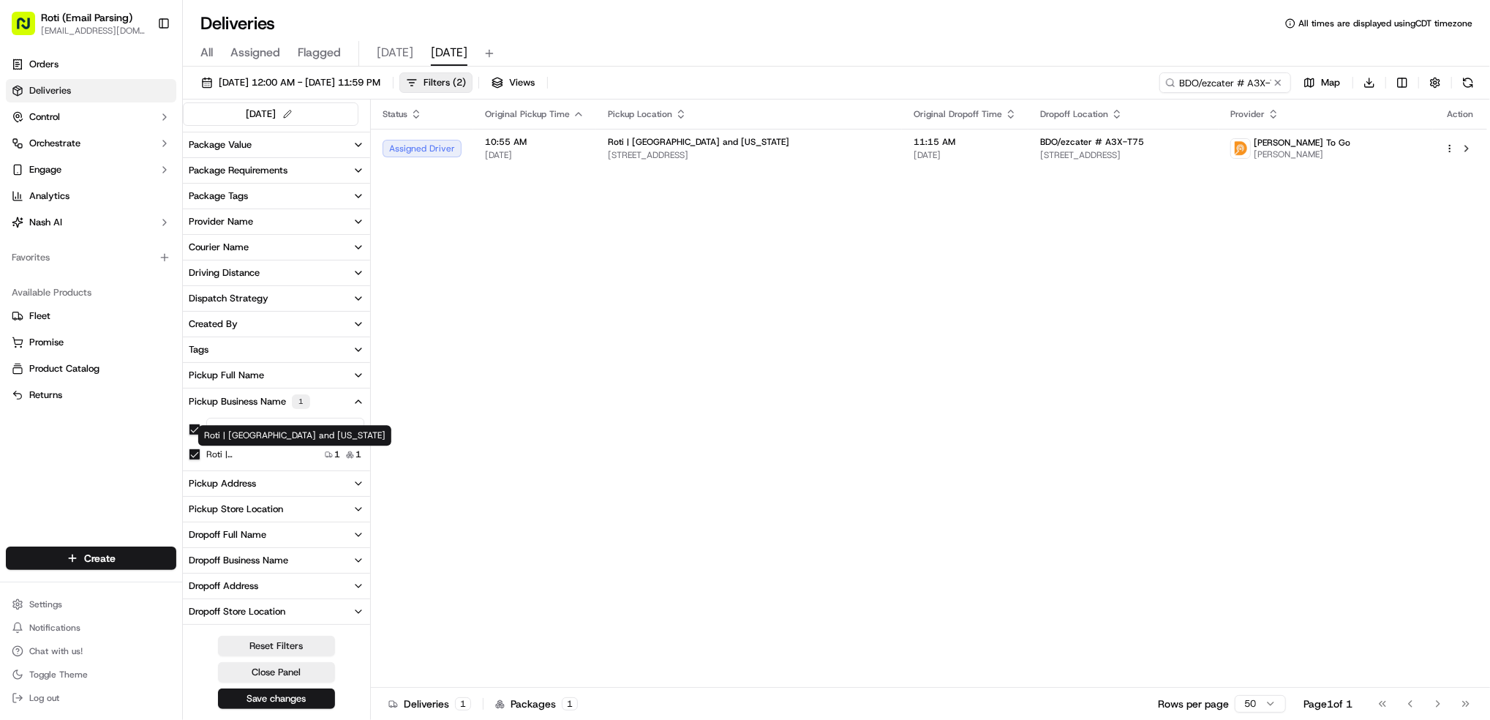
click at [196, 429] on button "button" at bounding box center [195, 430] width 12 height 12
click at [1279, 82] on button at bounding box center [1278, 82] width 15 height 15
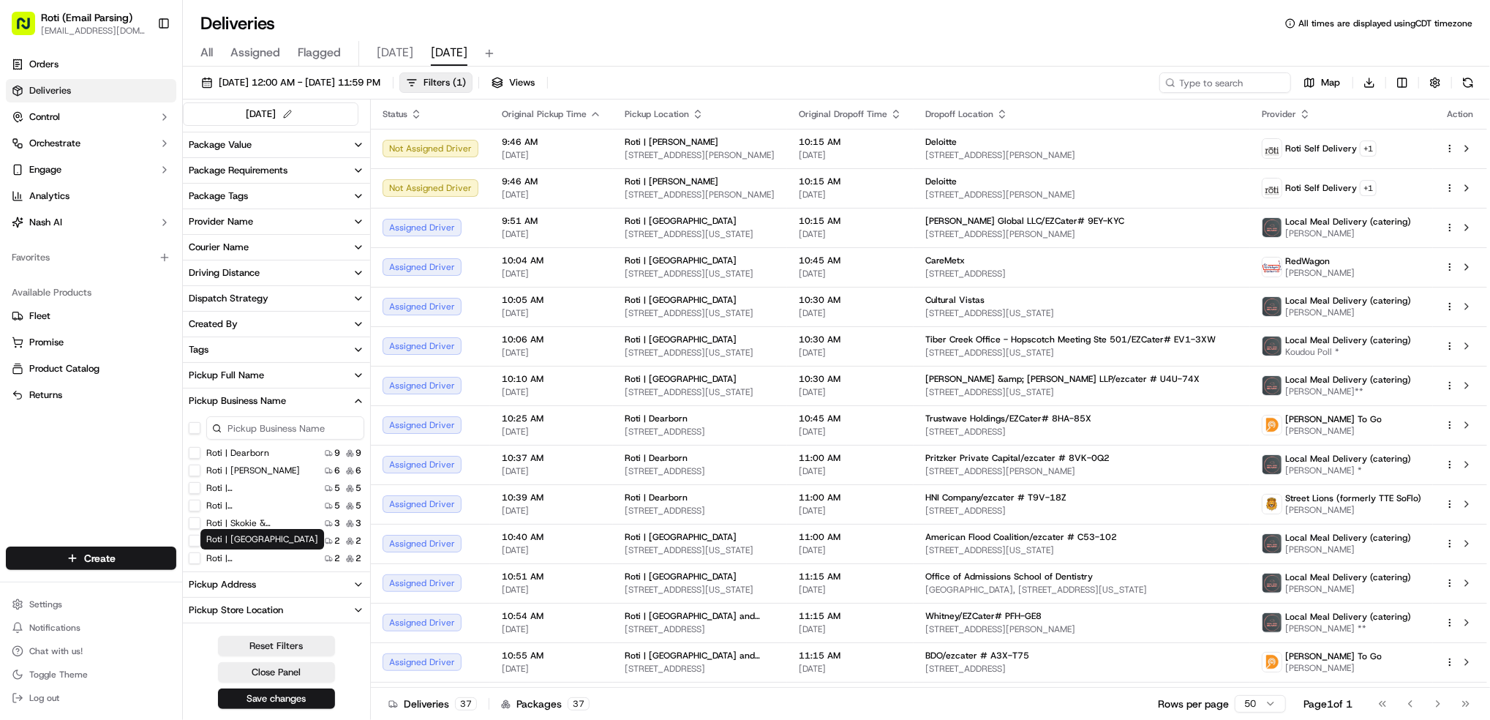
click at [235, 560] on label "Roti | [GEOGRAPHIC_DATA]" at bounding box center [253, 558] width 94 height 12
click at [200, 560] on Center "Roti | [GEOGRAPHIC_DATA]" at bounding box center [195, 558] width 12 height 12
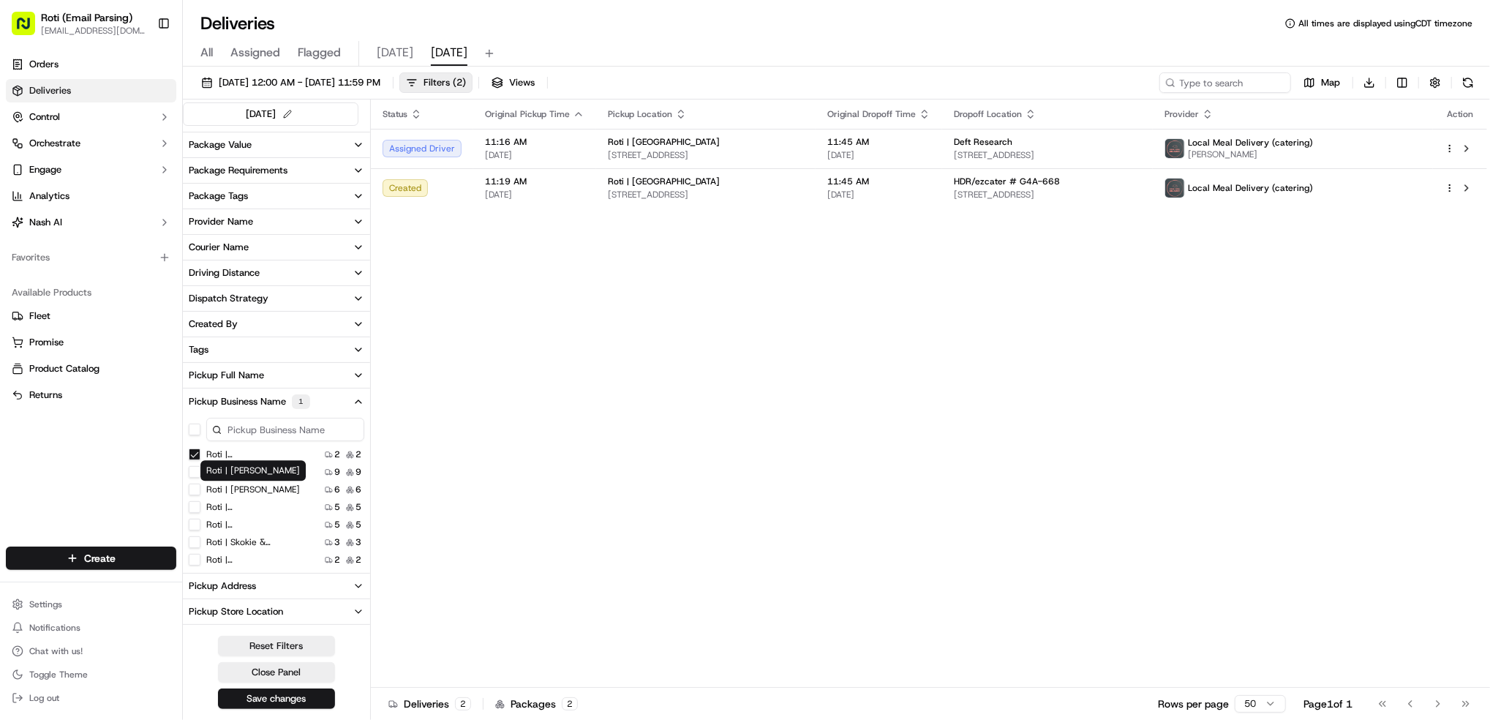
click at [238, 489] on label "Roti | [PERSON_NAME]" at bounding box center [253, 490] width 94 height 12
click at [200, 489] on Adams "Roti | [PERSON_NAME]" at bounding box center [195, 490] width 12 height 12
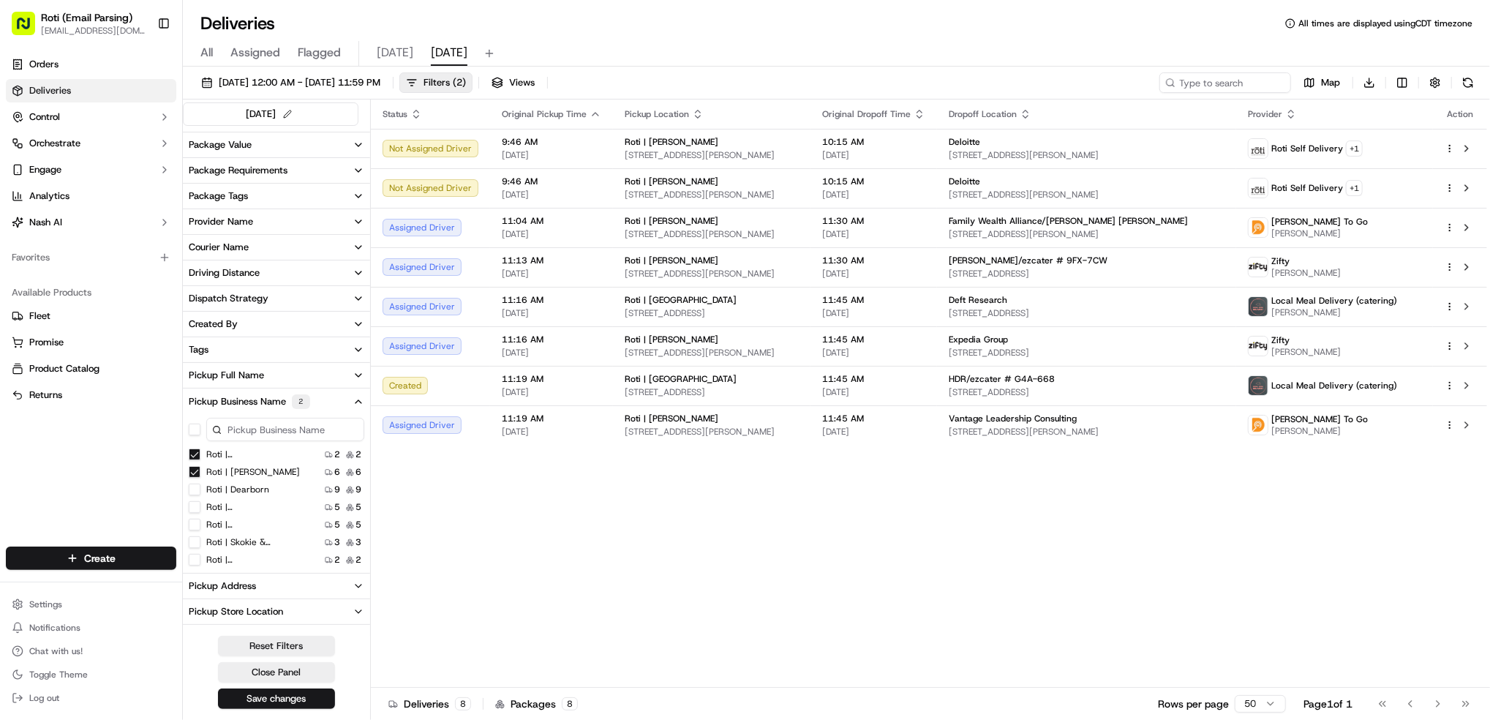
click at [197, 452] on Center "Roti | [GEOGRAPHIC_DATA]" at bounding box center [195, 454] width 12 height 12
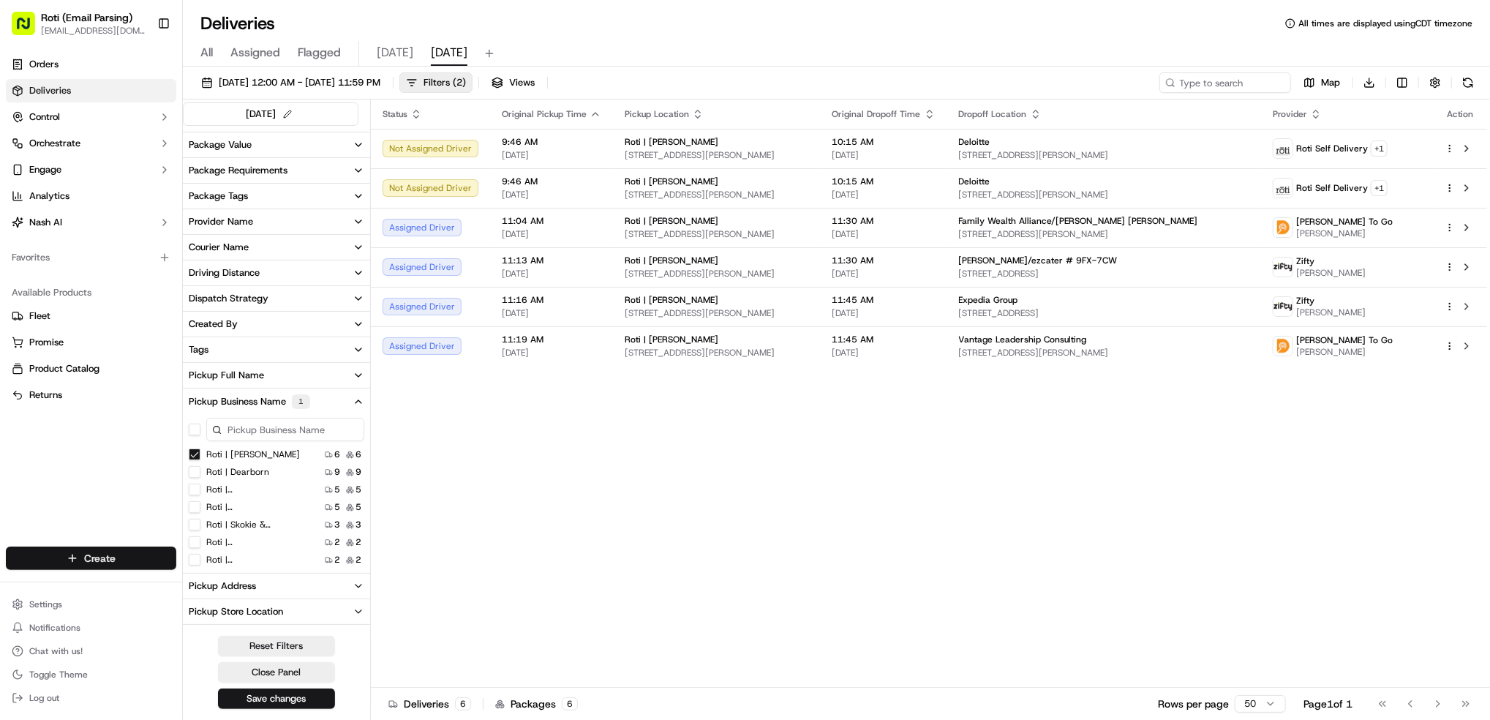
click at [151, 563] on html "Roti (Email Parsing) [EMAIL_ADDRESS][DOMAIN_NAME] Toggle Sidebar Orders Deliver…" at bounding box center [745, 360] width 1490 height 720
click at [1472, 90] on html "Roti (Email Parsing) [EMAIL_ADDRESS][DOMAIN_NAME] Toggle Sidebar Orders Deliver…" at bounding box center [745, 360] width 1490 height 720
click at [1472, 90] on button at bounding box center [1468, 82] width 20 height 20
click at [117, 555] on html "Roti (Email Parsing) [EMAIL_ADDRESS][DOMAIN_NAME] Toggle Sidebar Orders Deliver…" at bounding box center [745, 360] width 1490 height 720
click at [226, 580] on link "Delivery" at bounding box center [264, 586] width 163 height 26
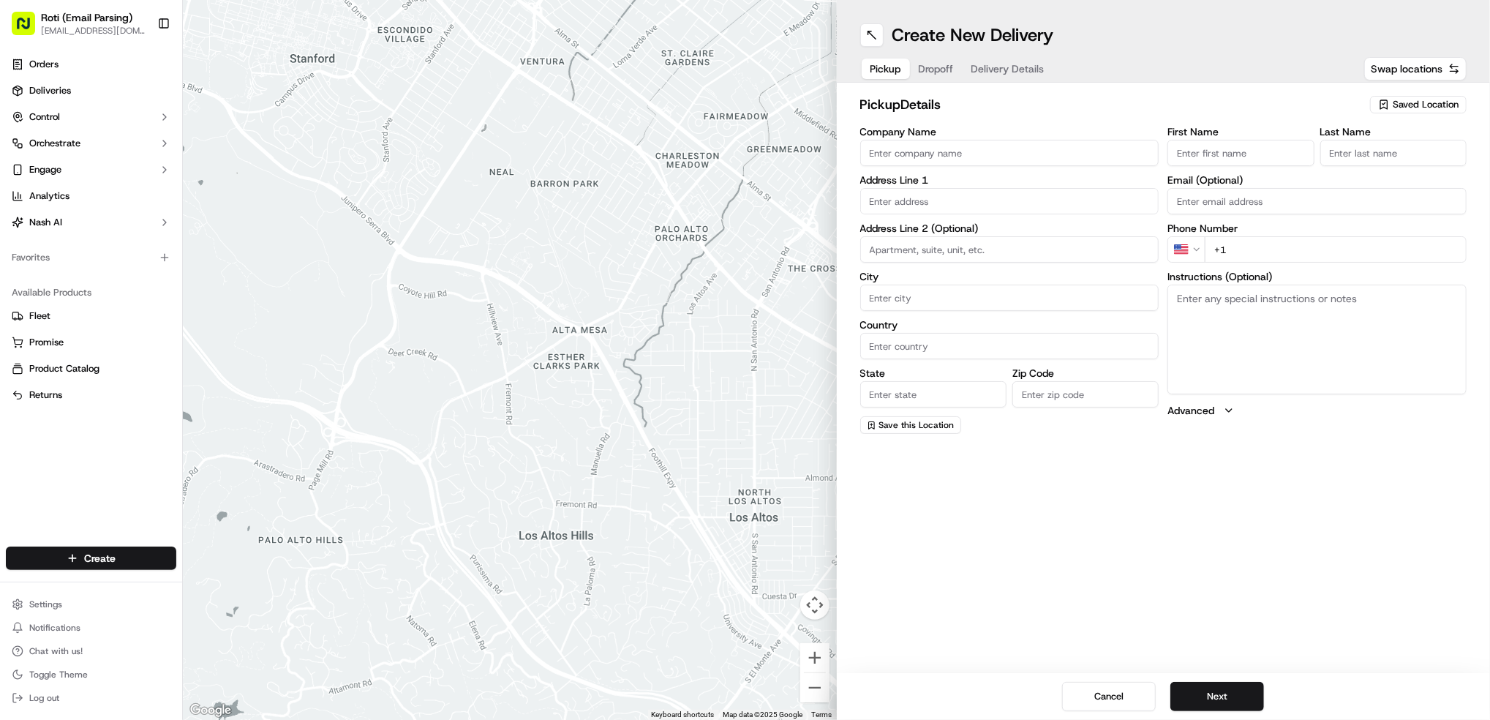
click at [1446, 110] on span "Saved Location" at bounding box center [1426, 104] width 66 height 13
type input "ada"
click at [1413, 156] on span "Roti | [PERSON_NAME]" at bounding box center [1394, 159] width 180 height 13
type input "Roti | [PERSON_NAME]"
type input "[STREET_ADDRESS][PERSON_NAME]"
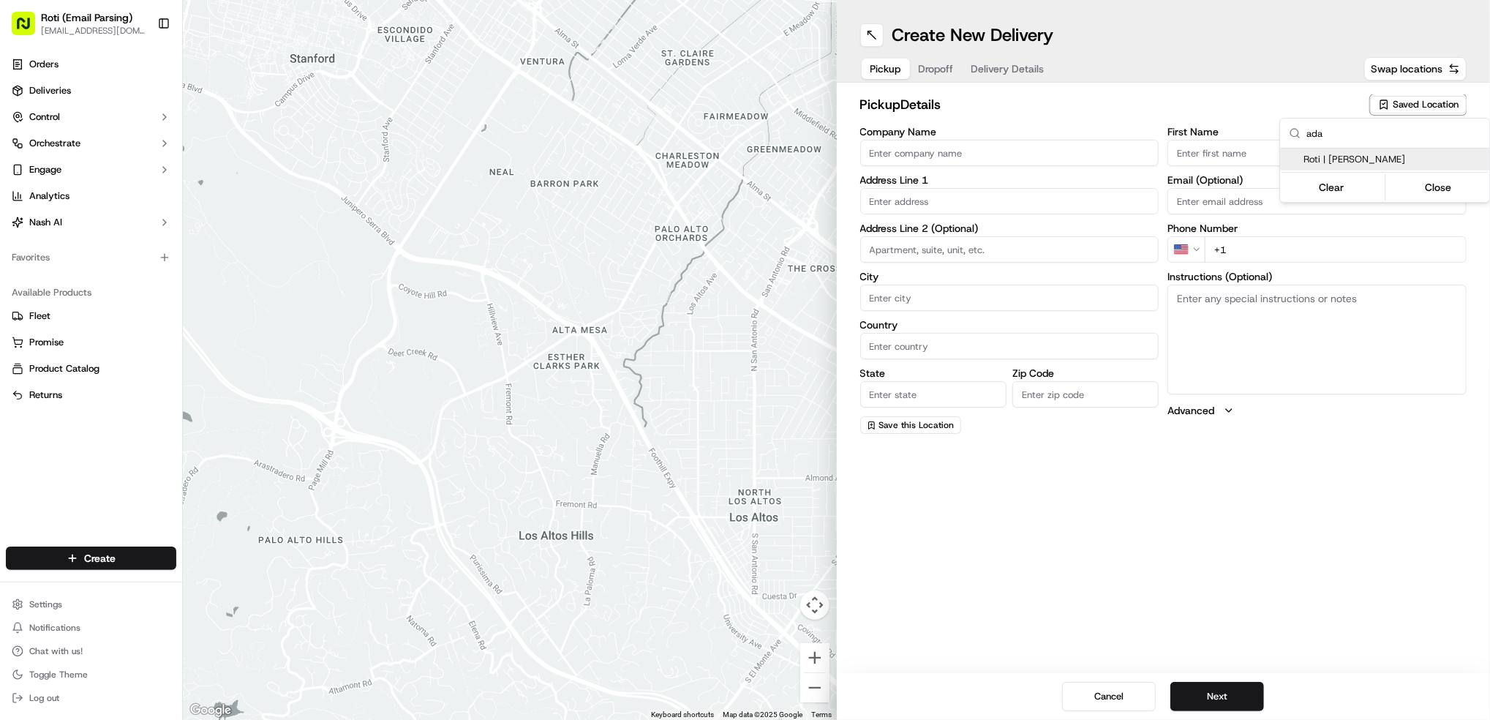
type input "[GEOGRAPHIC_DATA]"
type input "US"
type input "IL"
type input "60606"
type input "[PHONE_NUMBER]"
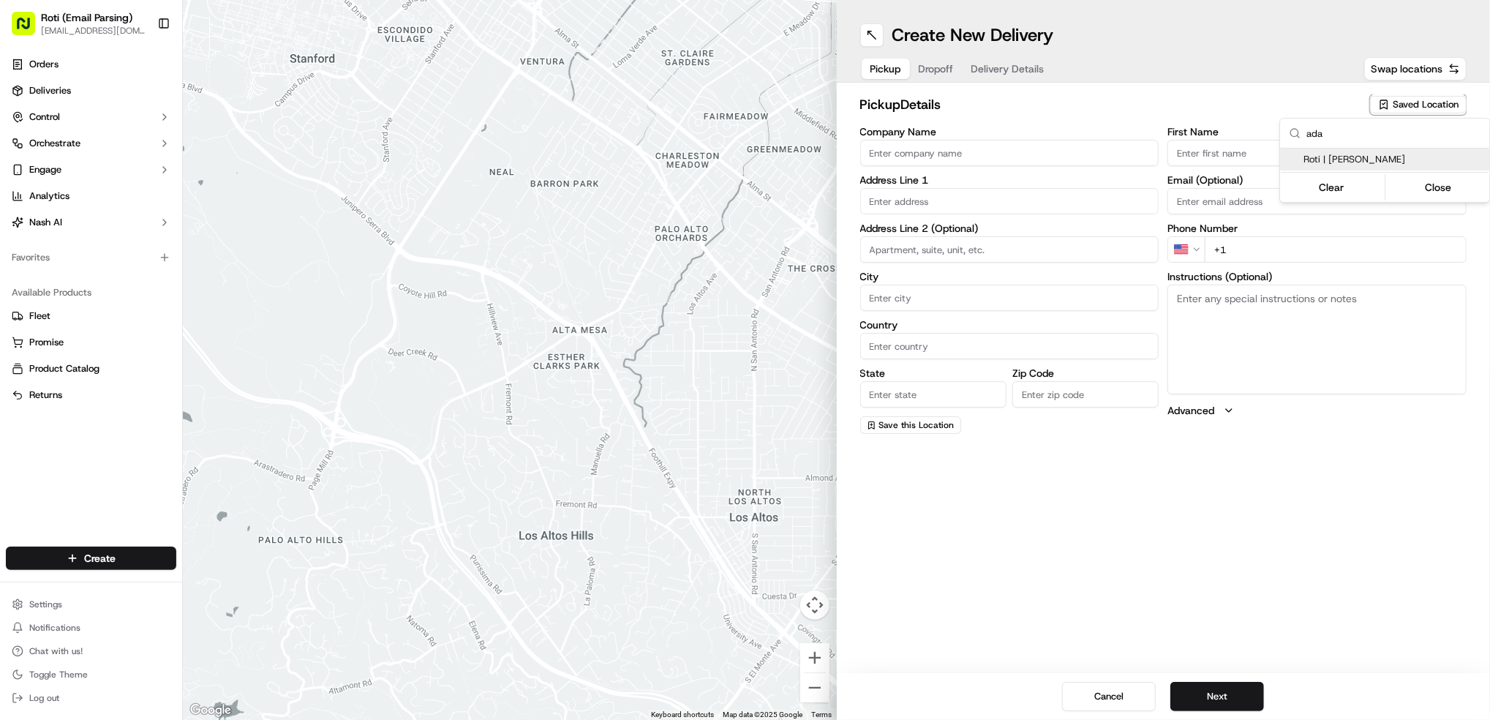
type textarea "If door is locked please call [PHONE_NUMBER] to gain access."
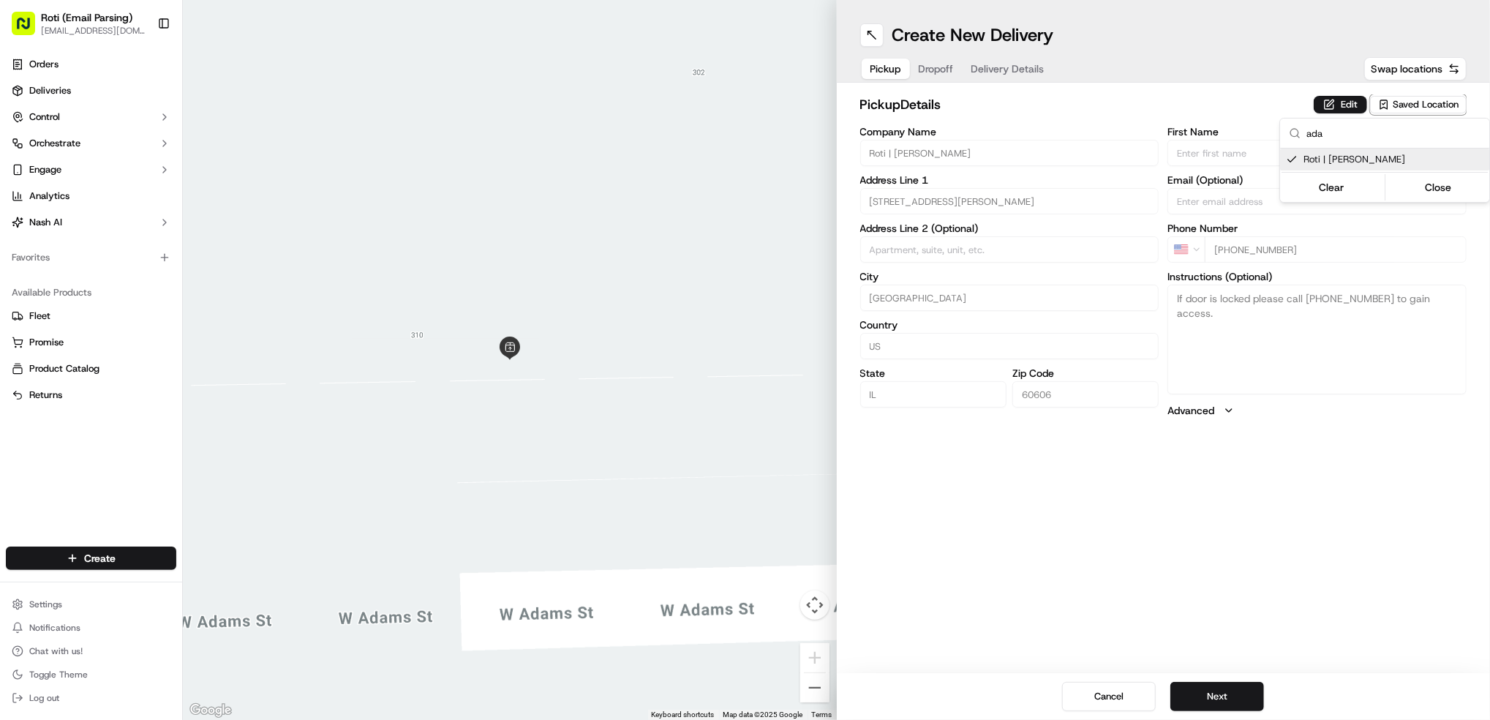
click at [1218, 695] on html "Roti (Email Parsing) [EMAIL_ADDRESS][DOMAIN_NAME] Toggle Sidebar Orders Deliver…" at bounding box center [745, 360] width 1490 height 720
drag, startPoint x: 1218, startPoint y: 695, endPoint x: 1202, endPoint y: 694, distance: 16.2
click at [1202, 694] on button "Next" at bounding box center [1218, 696] width 94 height 29
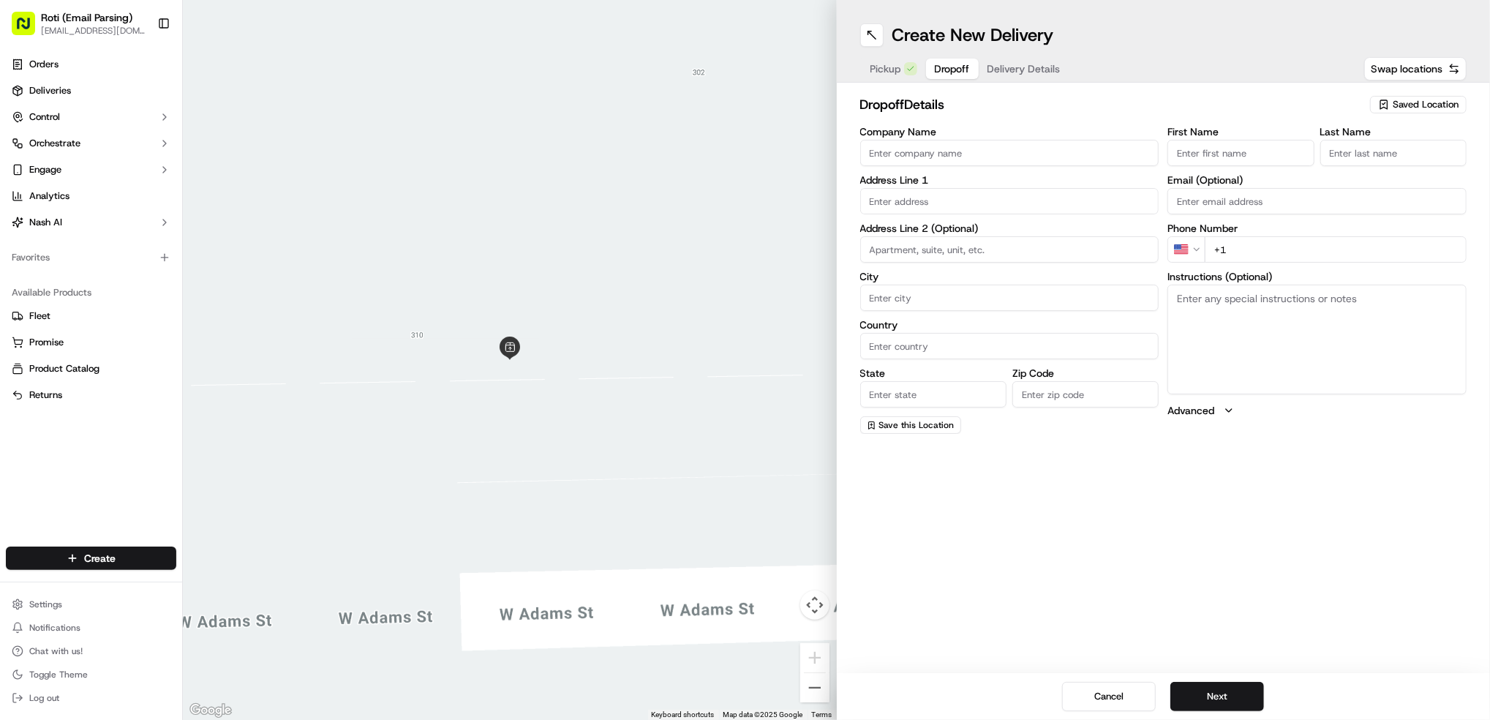
click at [970, 144] on input "Company Name" at bounding box center [1009, 153] width 299 height 26
paste input "[PERSON_NAME] [PERSON_NAME]"
type input "[PERSON_NAME] [PERSON_NAME]"
drag, startPoint x: 1239, startPoint y: 161, endPoint x: 1263, endPoint y: 159, distance: 24.2
click at [1238, 161] on input "First Name" at bounding box center [1241, 153] width 146 height 26
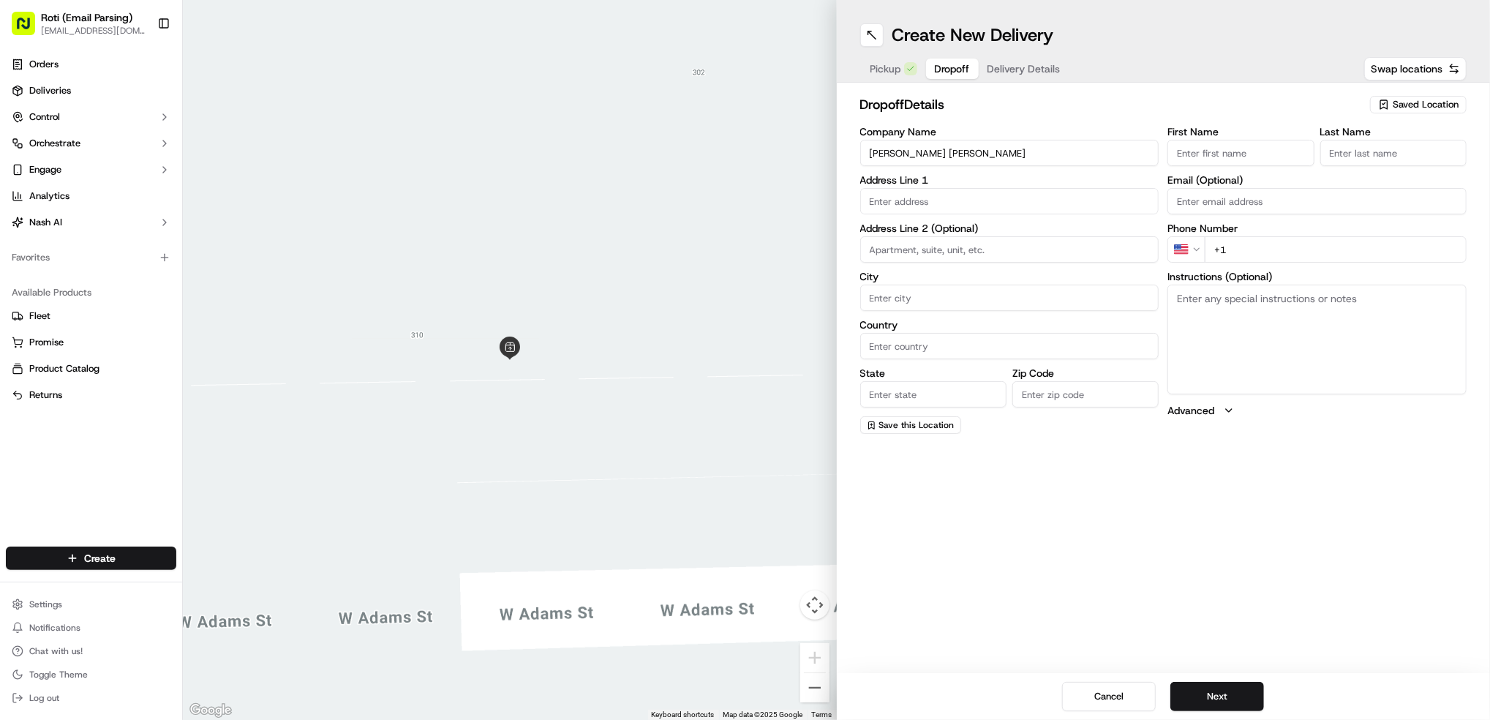
paste input "[PERSON_NAME]"
type input "[PERSON_NAME]"
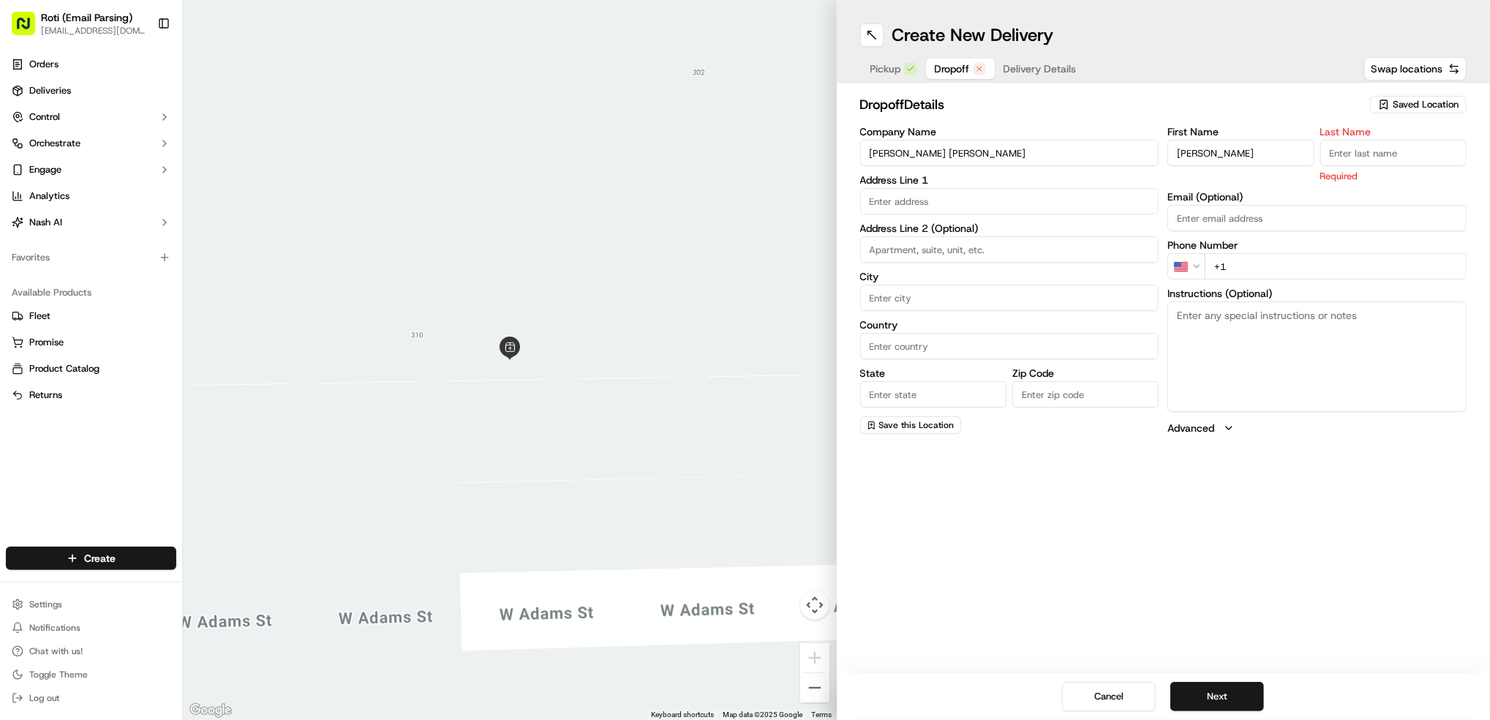
click at [1318, 153] on div "First Name [PERSON_NAME] Last Name Required" at bounding box center [1317, 155] width 299 height 56
drag, startPoint x: 1361, startPoint y: 145, endPoint x: 1353, endPoint y: 144, distance: 8.1
click at [1362, 145] on input "Last Name" at bounding box center [1394, 153] width 146 height 26
paste input "[PERSON_NAME]"
type input "[PERSON_NAME]"
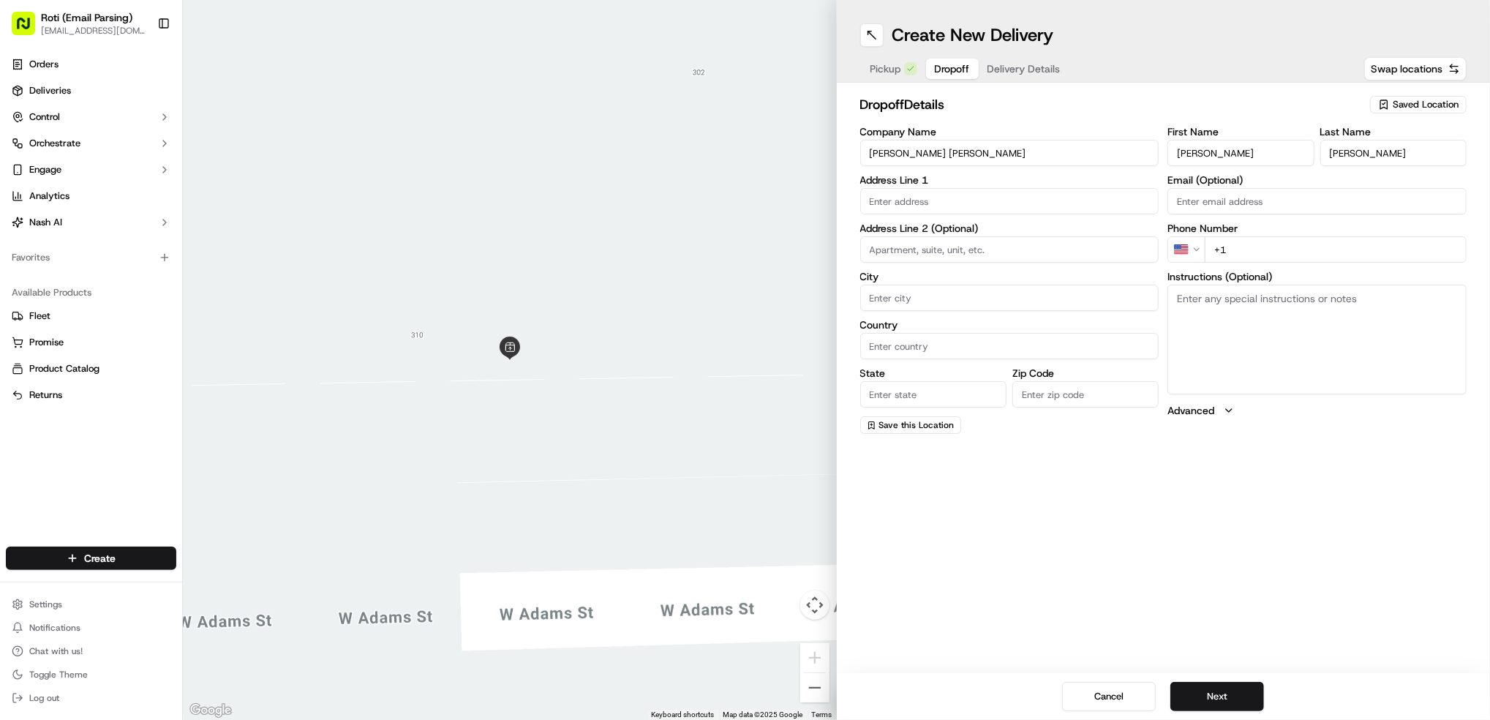
drag, startPoint x: 1263, startPoint y: 145, endPoint x: 1206, endPoint y: 148, distance: 57.1
click at [1206, 148] on input "[PERSON_NAME]" at bounding box center [1241, 153] width 146 height 26
type input "[PERSON_NAME]"
click at [1359, 155] on input "[PERSON_NAME]" at bounding box center [1394, 153] width 146 height 26
drag, startPoint x: 1356, startPoint y: 155, endPoint x: 1198, endPoint y: 170, distance: 158.7
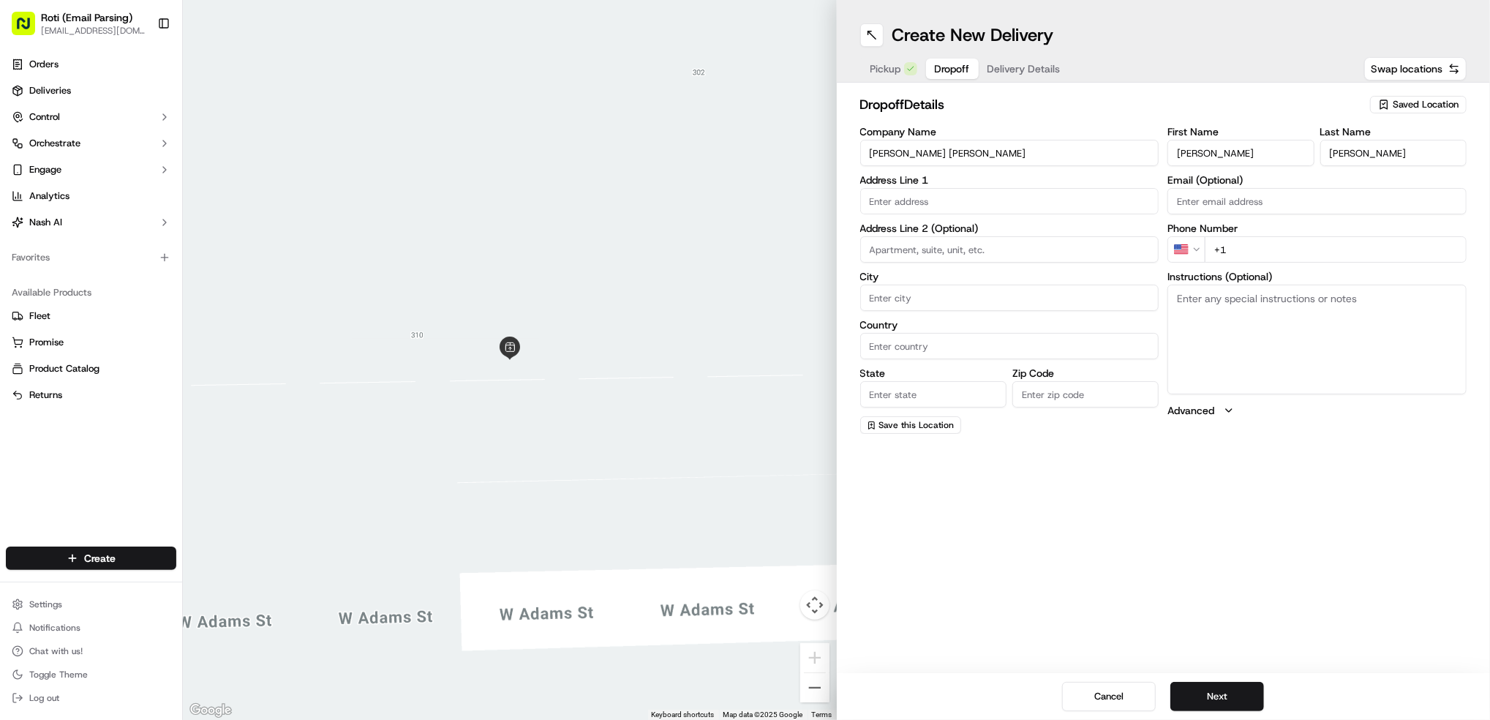
click at [1212, 168] on div "First Name [PERSON_NAME] Last Name [PERSON_NAME] Email (Optional) Phone Number …" at bounding box center [1317, 280] width 299 height 307
paste input "[PERSON_NAME]"
drag, startPoint x: 1355, startPoint y: 154, endPoint x: 1309, endPoint y: 150, distance: 46.3
click at [1309, 150] on div "First Name [PERSON_NAME] Last Name [PERSON_NAME]" at bounding box center [1317, 147] width 299 height 40
type input "[PERSON_NAME]"
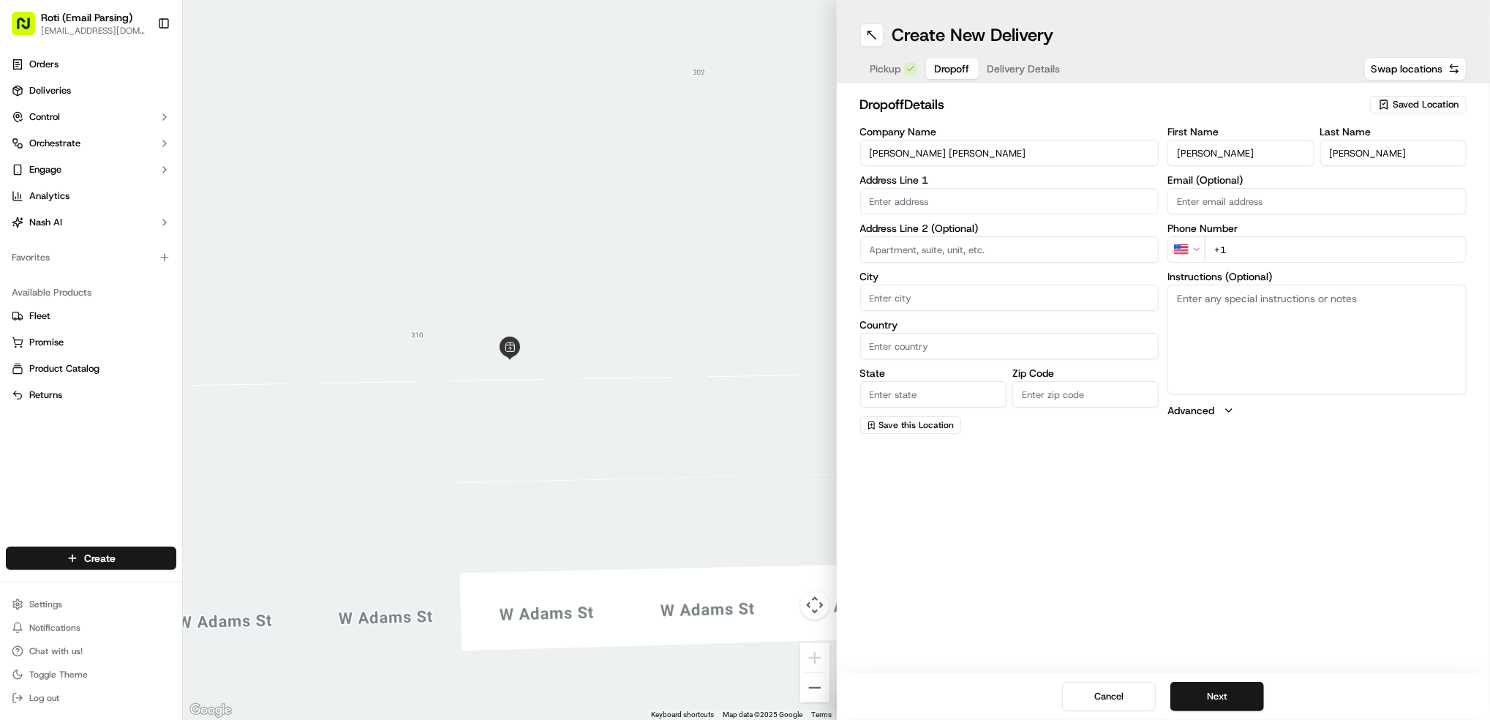
click at [1274, 252] on input "+1" at bounding box center [1336, 249] width 262 height 26
paste input "[PHONE_NUMBER]"
type input "[PHONE_NUMBER]"
click at [1258, 329] on textarea "Instructions (Optional)" at bounding box center [1317, 340] width 299 height 110
paste textarea "Could you please deliver to the loading dock which is located off Canal. They’l…"
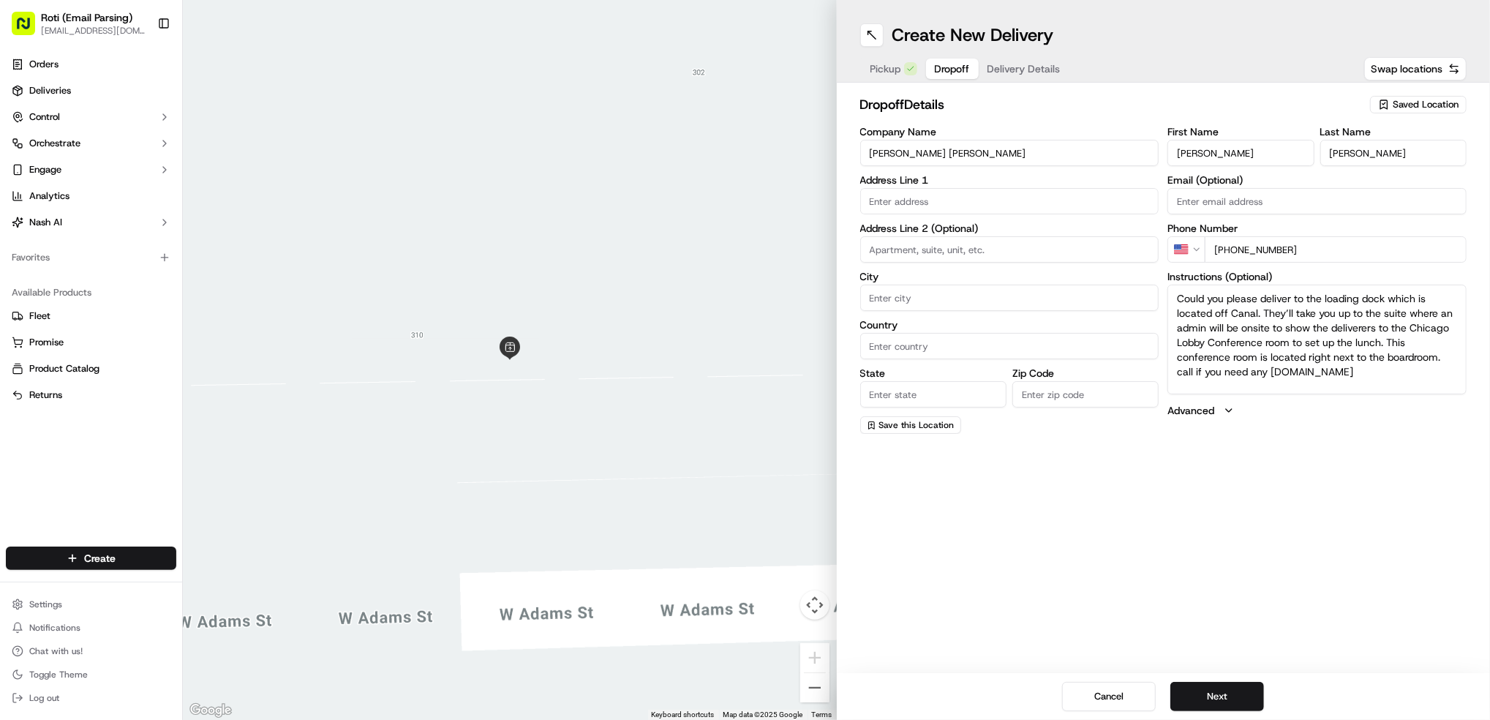
type textarea "Could you please deliver to the loading dock which is located off Canal. They’l…"
click at [941, 205] on input "text" at bounding box center [1009, 201] width 299 height 26
paste input "[STREET_ADDRESS]"
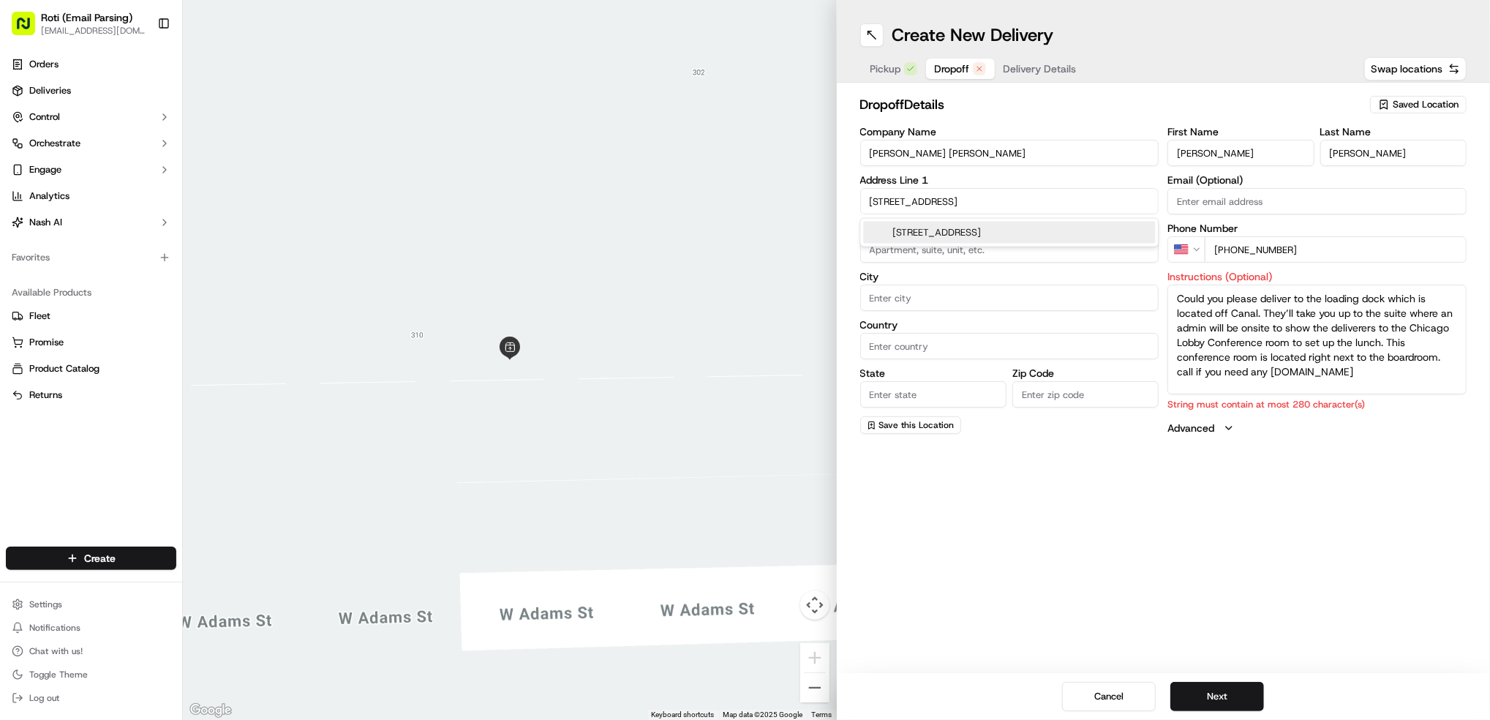
click at [941, 232] on div "[STREET_ADDRESS]" at bounding box center [1009, 233] width 292 height 22
type input "Accenture Tower, [STREET_ADDRESS]"
type input "33rd floor"
type input "[GEOGRAPHIC_DATA]"
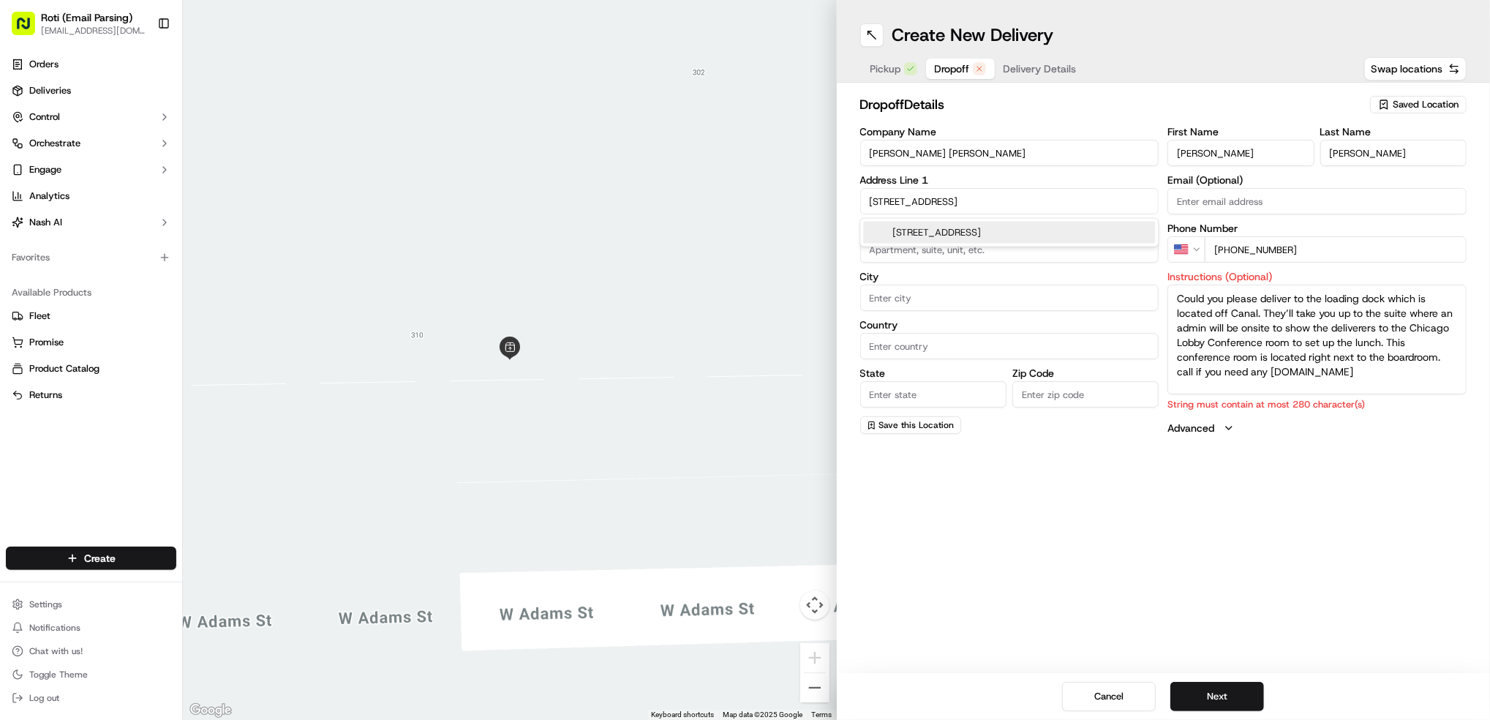
type input "IL"
type input "60661"
type input "[STREET_ADDRESS]"
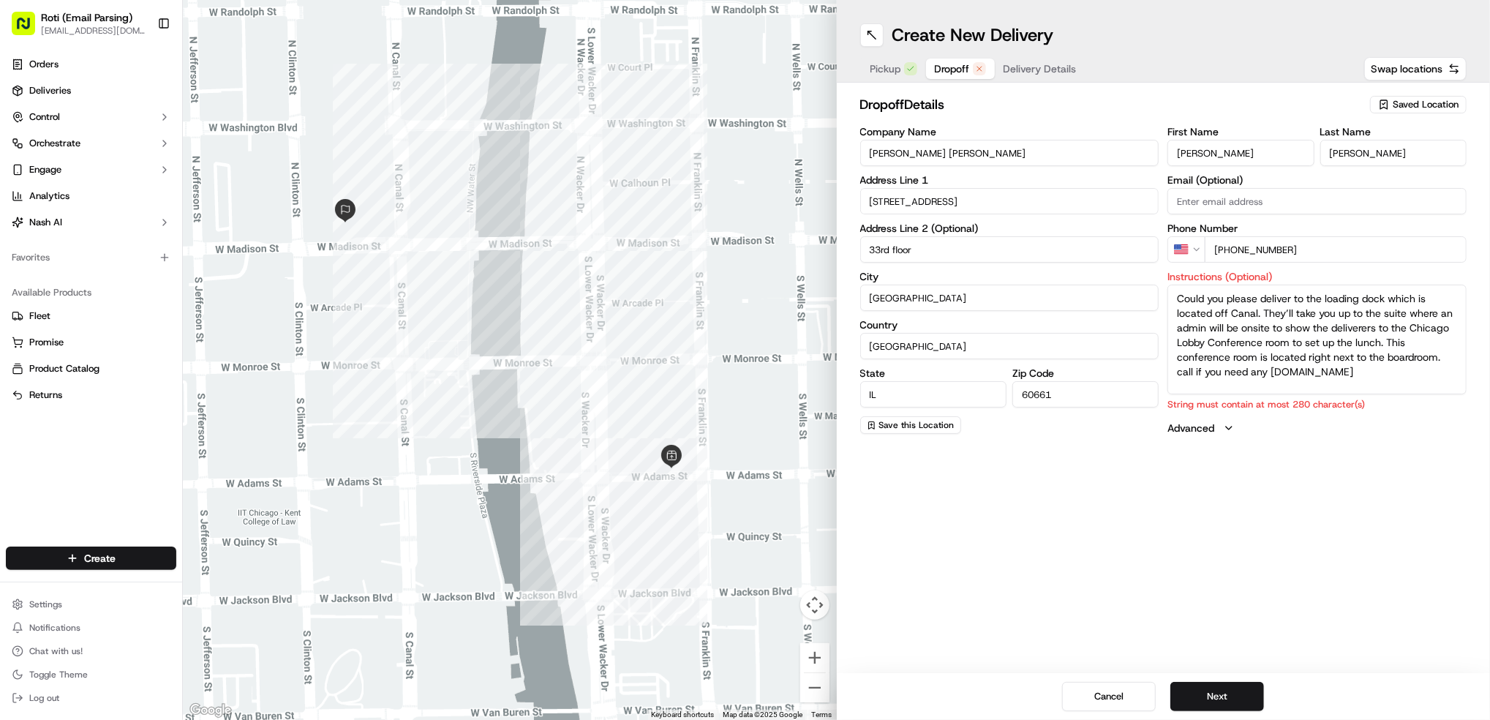
click at [1383, 375] on textarea "Could you please deliver to the loading dock which is located off Canal. They’l…" at bounding box center [1317, 340] width 299 height 110
click at [1218, 688] on button "Next" at bounding box center [1218, 696] width 94 height 29
drag, startPoint x: 1336, startPoint y: 363, endPoint x: 1214, endPoint y: 364, distance: 122.2
click at [1214, 364] on textarea "Could you please deliver to the loading dock which is located off Canal. They’l…" at bounding box center [1317, 340] width 299 height 110
click at [1326, 372] on textarea "Could you please deliver to the loading dock which is located off Canal. They’l…" at bounding box center [1317, 340] width 299 height 110
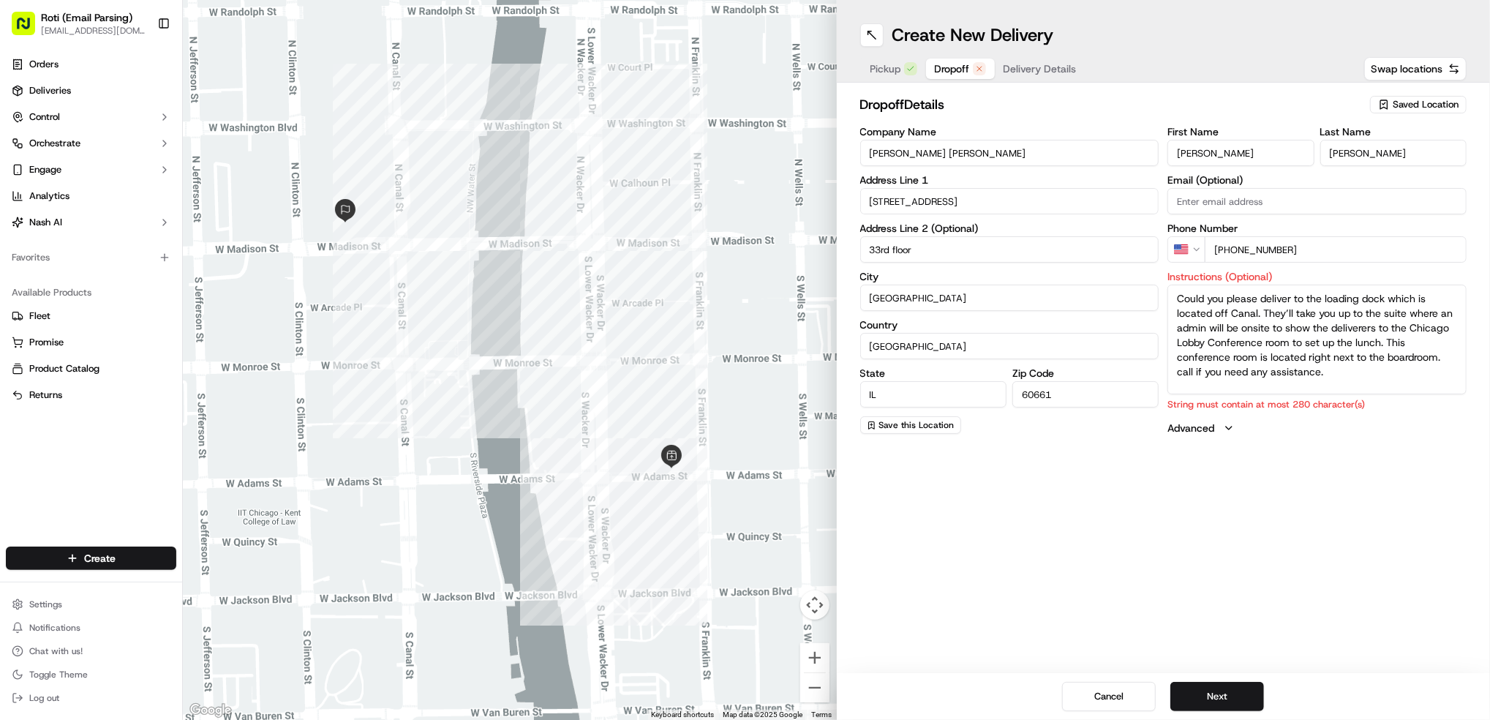
drag, startPoint x: 1326, startPoint y: 373, endPoint x: 1200, endPoint y: 372, distance: 125.8
click at [1200, 372] on textarea "Could you please deliver to the loading dock which is located off Canal. They’l…" at bounding box center [1317, 340] width 299 height 110
drag, startPoint x: 1198, startPoint y: 367, endPoint x: 1163, endPoint y: 285, distance: 89.1
click at [1163, 285] on div "Company Name [PERSON_NAME] [PERSON_NAME] Address Line [GEOGRAPHIC_DATA][STREET_…" at bounding box center [1163, 281] width 607 height 309
paste textarea "[STREET_ADDRESS] 33rd floor [GEOGRAPHIC_DATA], IL 60661"
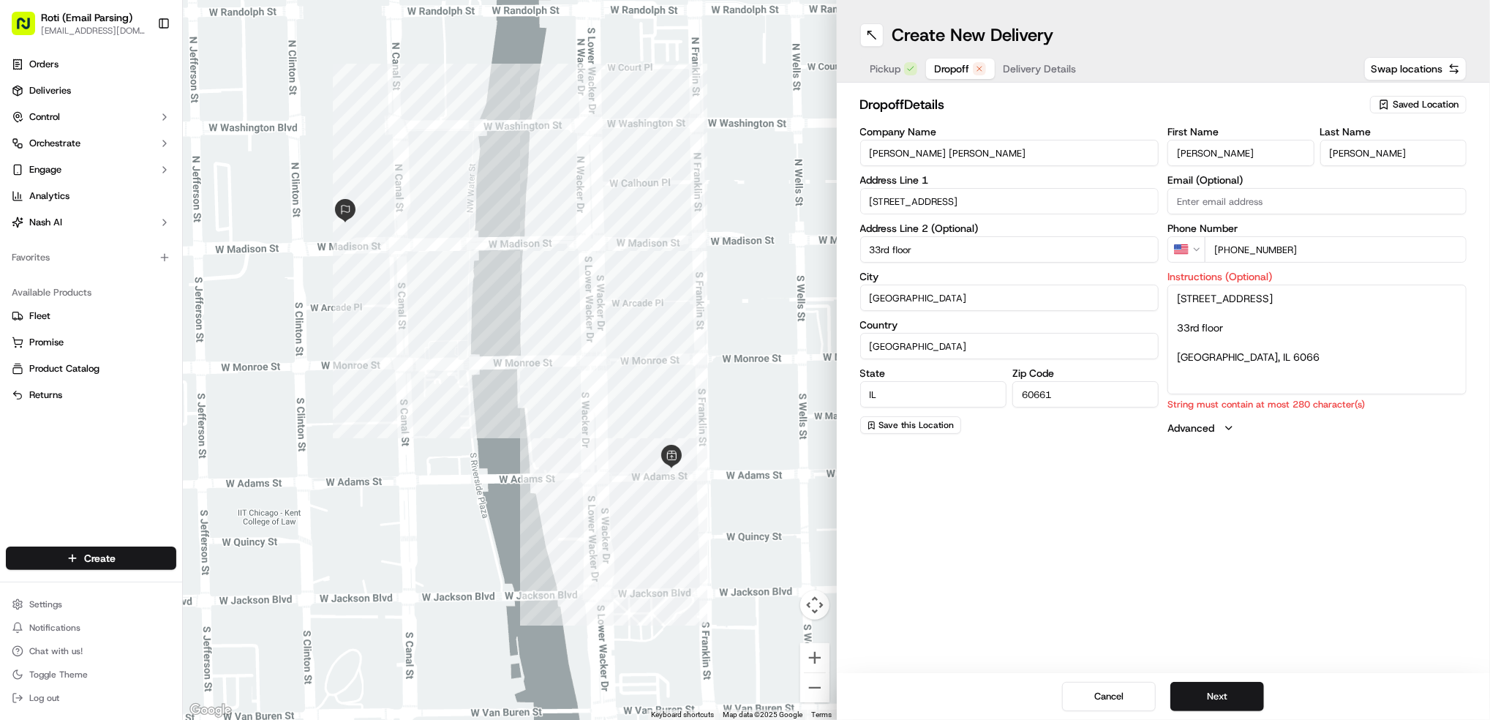
drag, startPoint x: 1318, startPoint y: 345, endPoint x: 1104, endPoint y: 232, distance: 241.9
click at [1102, 234] on div "Company Name [PERSON_NAME] [PERSON_NAME] Address Line [GEOGRAPHIC_DATA][STREET_…" at bounding box center [1163, 281] width 607 height 309
type textarea "[GEOGRAPHIC_DATA], IL 6066"
drag, startPoint x: 1319, startPoint y: 328, endPoint x: 998, endPoint y: 290, distance: 323.4
click at [998, 290] on div "Company Name [PERSON_NAME] [PERSON_NAME] Address Line [GEOGRAPHIC_DATA][STREET_…" at bounding box center [1163, 281] width 607 height 309
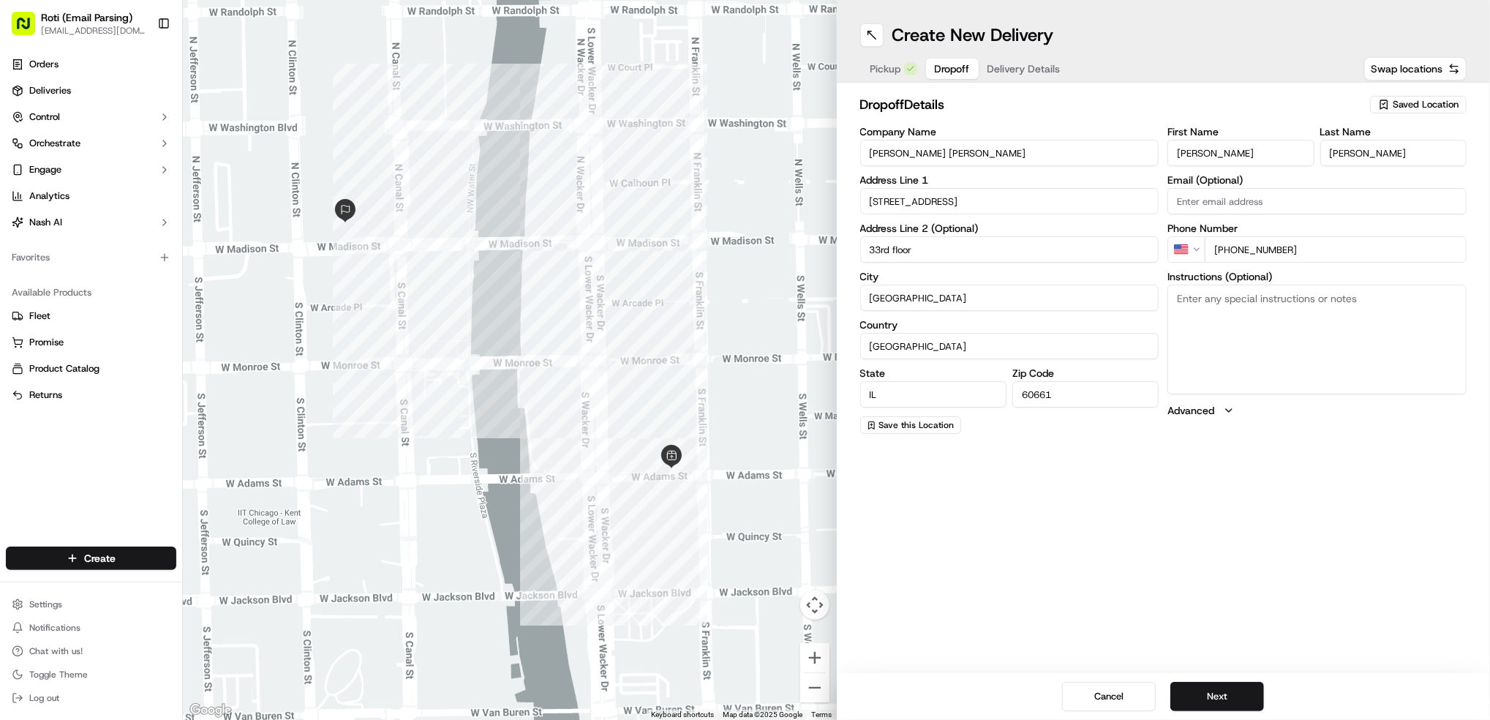
click at [1251, 316] on textarea "Instructions (Optional)" at bounding box center [1317, 340] width 299 height 110
paste textarea "Could you please deliver to the loading dock which is located off Canal. They’l…"
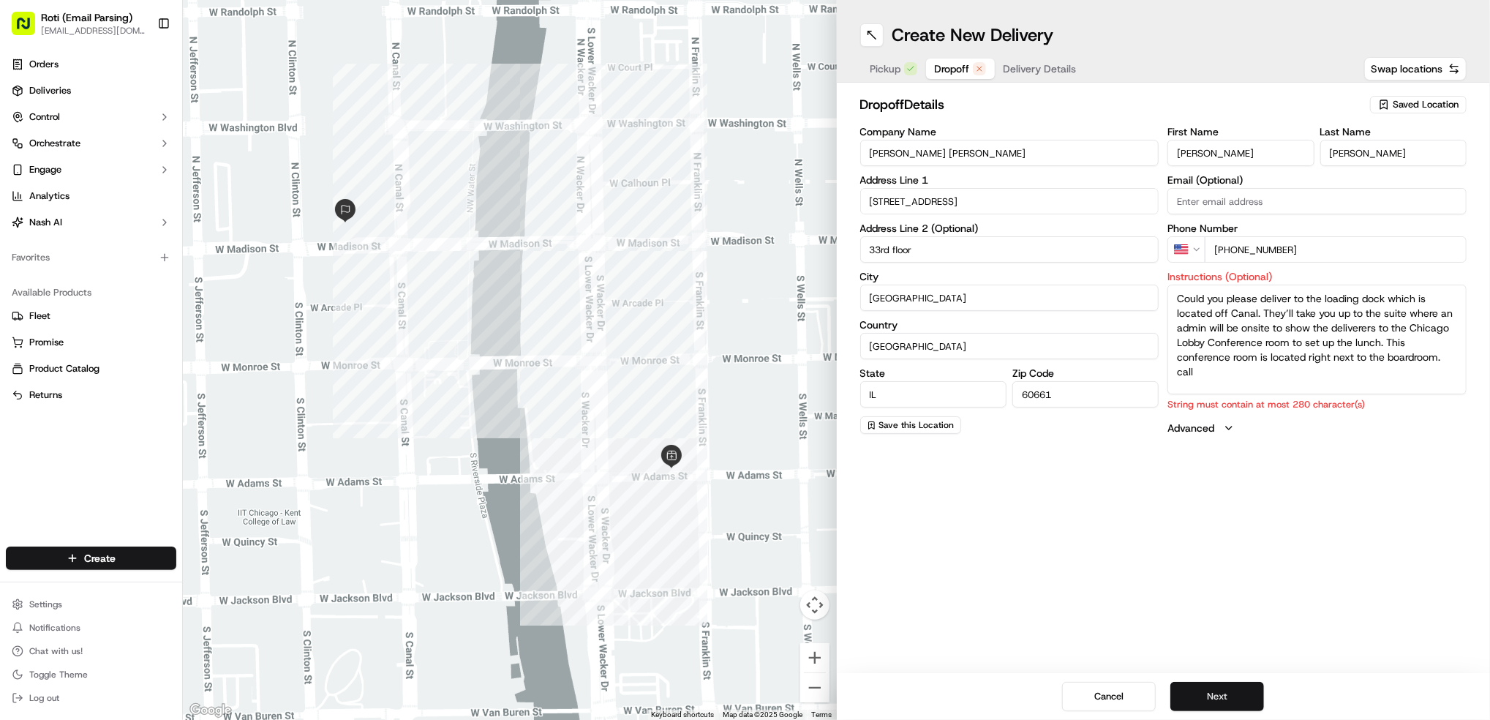
click at [1226, 702] on button "Next" at bounding box center [1218, 696] width 94 height 29
click at [1214, 369] on textarea "Could you please deliver to the loading dock which is located off Canal. They’l…" at bounding box center [1317, 340] width 299 height 110
click at [1179, 298] on textarea "Could you please deliver to the loading dock which is located off Canal. They’l…" at bounding box center [1317, 340] width 299 height 110
drag, startPoint x: 1228, startPoint y: 297, endPoint x: 920, endPoint y: 276, distance: 308.0
click at [963, 280] on div "Company Name [PERSON_NAME] [PERSON_NAME] Address Line [GEOGRAPHIC_DATA][STREET_…" at bounding box center [1163, 281] width 607 height 309
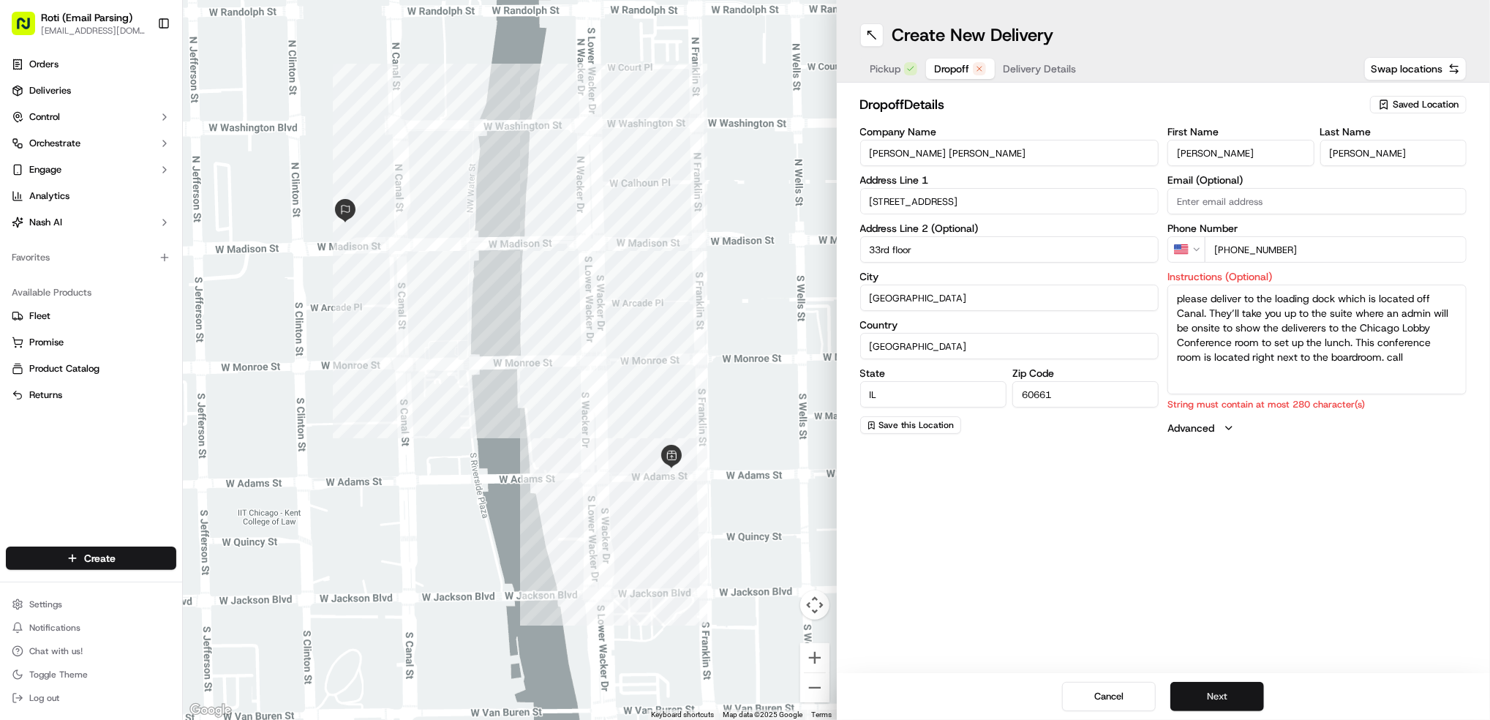
type textarea "please deliver to the loading dock which is located off Canal. They’ll take you…"
click at [1211, 697] on button "Next" at bounding box center [1218, 696] width 94 height 29
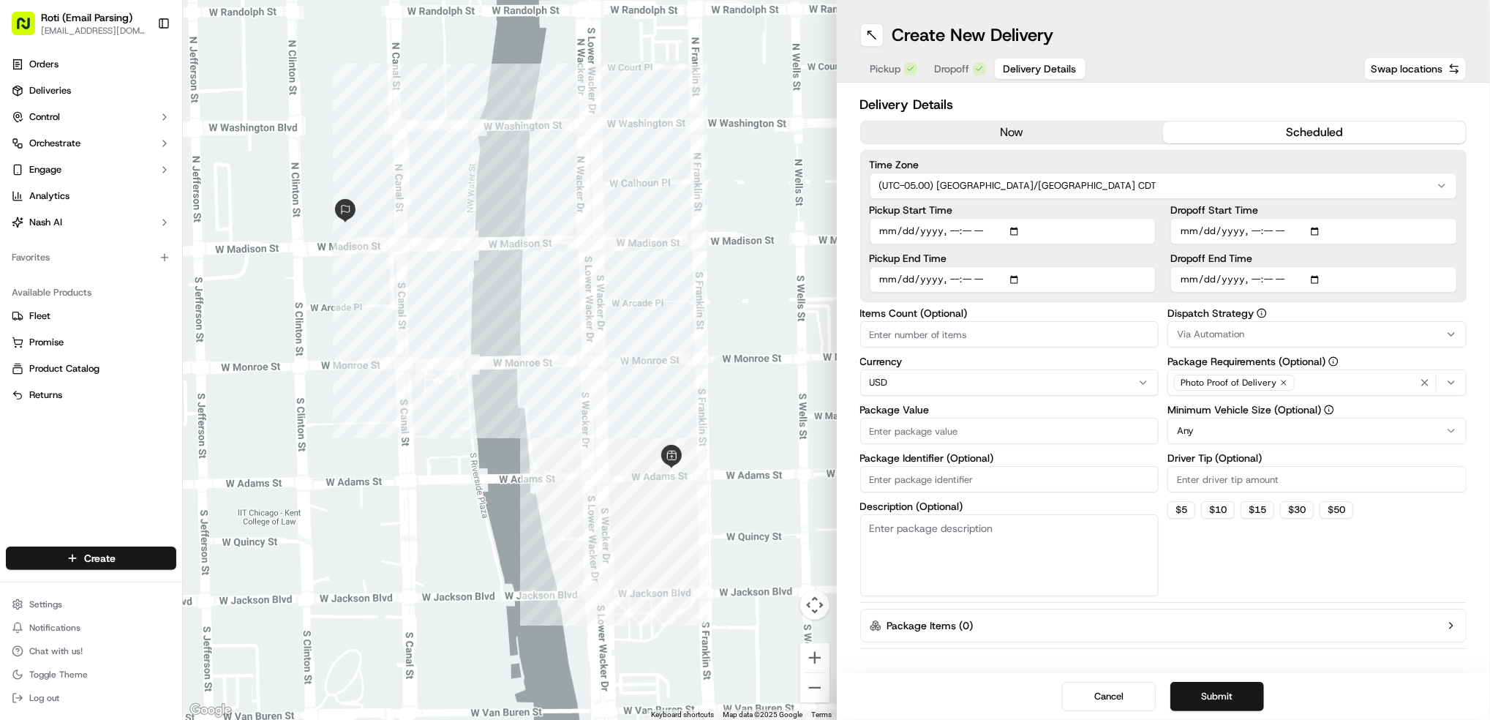
click at [1309, 136] on button "scheduled" at bounding box center [1314, 132] width 303 height 22
click at [1092, 703] on button "Cancel" at bounding box center [1109, 696] width 94 height 29
